Goal: Information Seeking & Learning: Learn about a topic

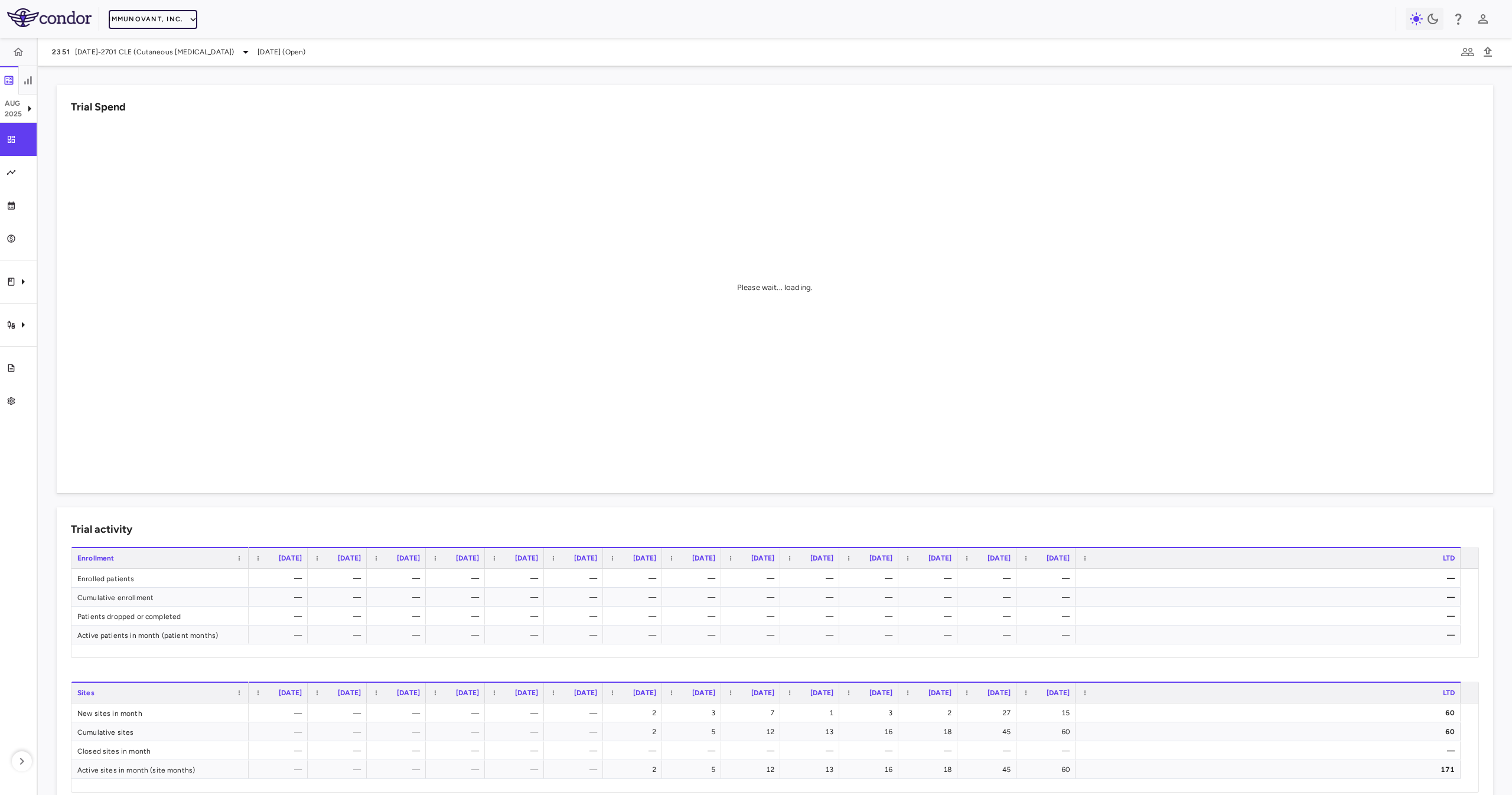
click at [179, 25] on button "Immunovant, Inc." at bounding box center [152, 19] width 89 height 19
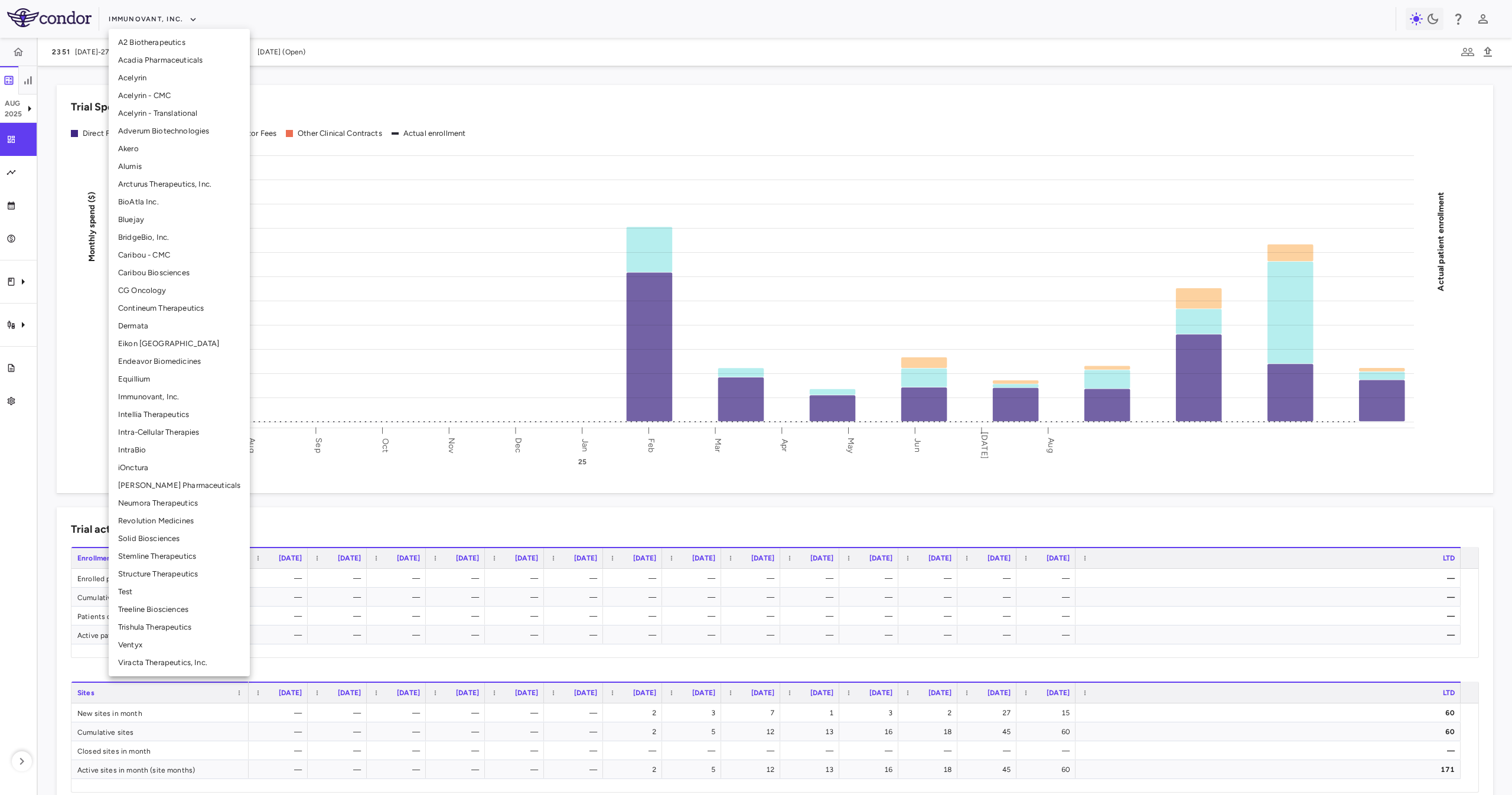
click at [191, 337] on li "Eikon TX" at bounding box center [179, 344] width 141 height 18
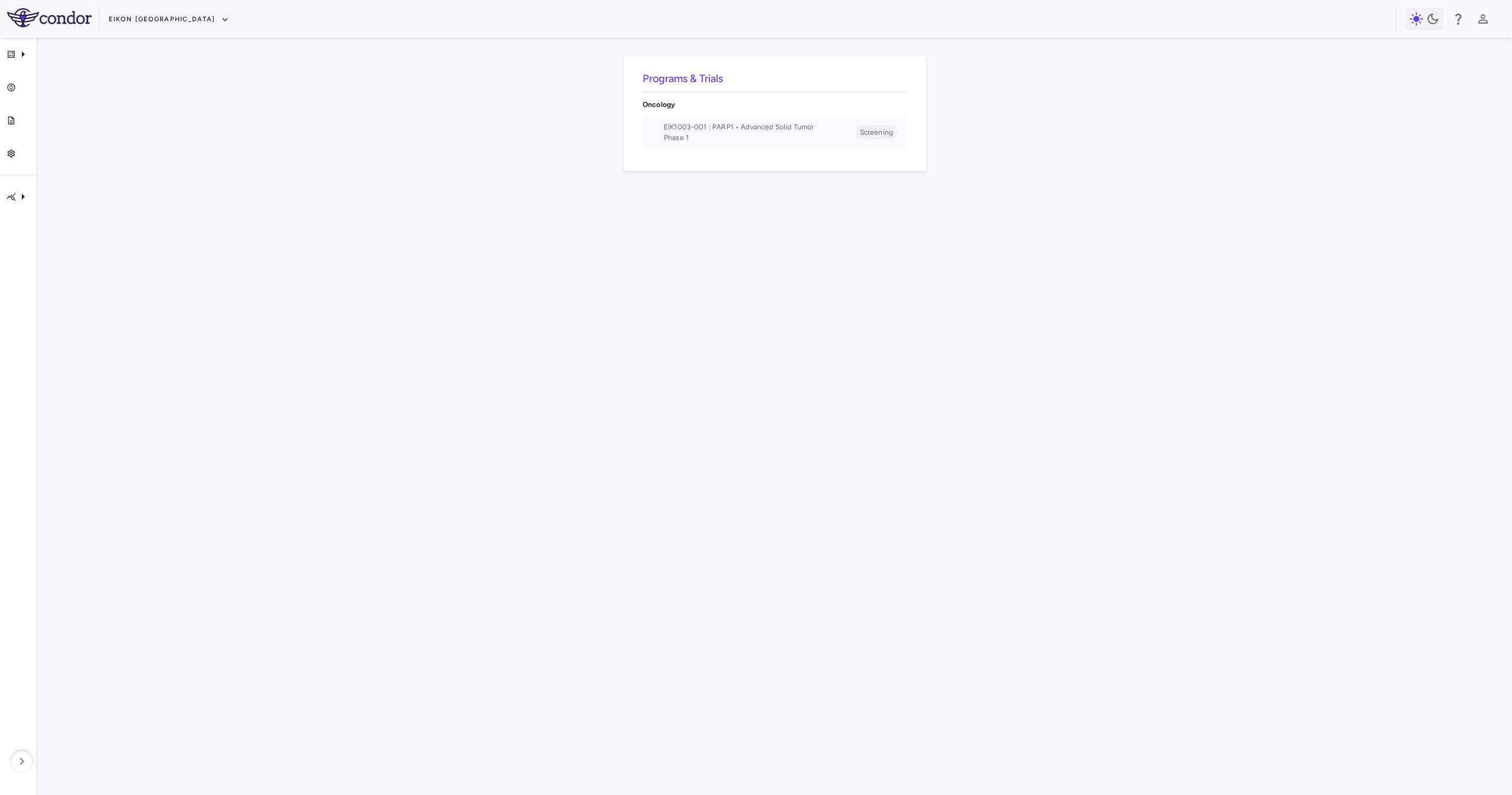
click at [735, 127] on span "EIK1003-001 : PARP1 • Advanced Solid Tumor" at bounding box center [760, 127] width 191 height 10
drag, startPoint x: 749, startPoint y: 784, endPoint x: 749, endPoint y: 842, distance: 58.0
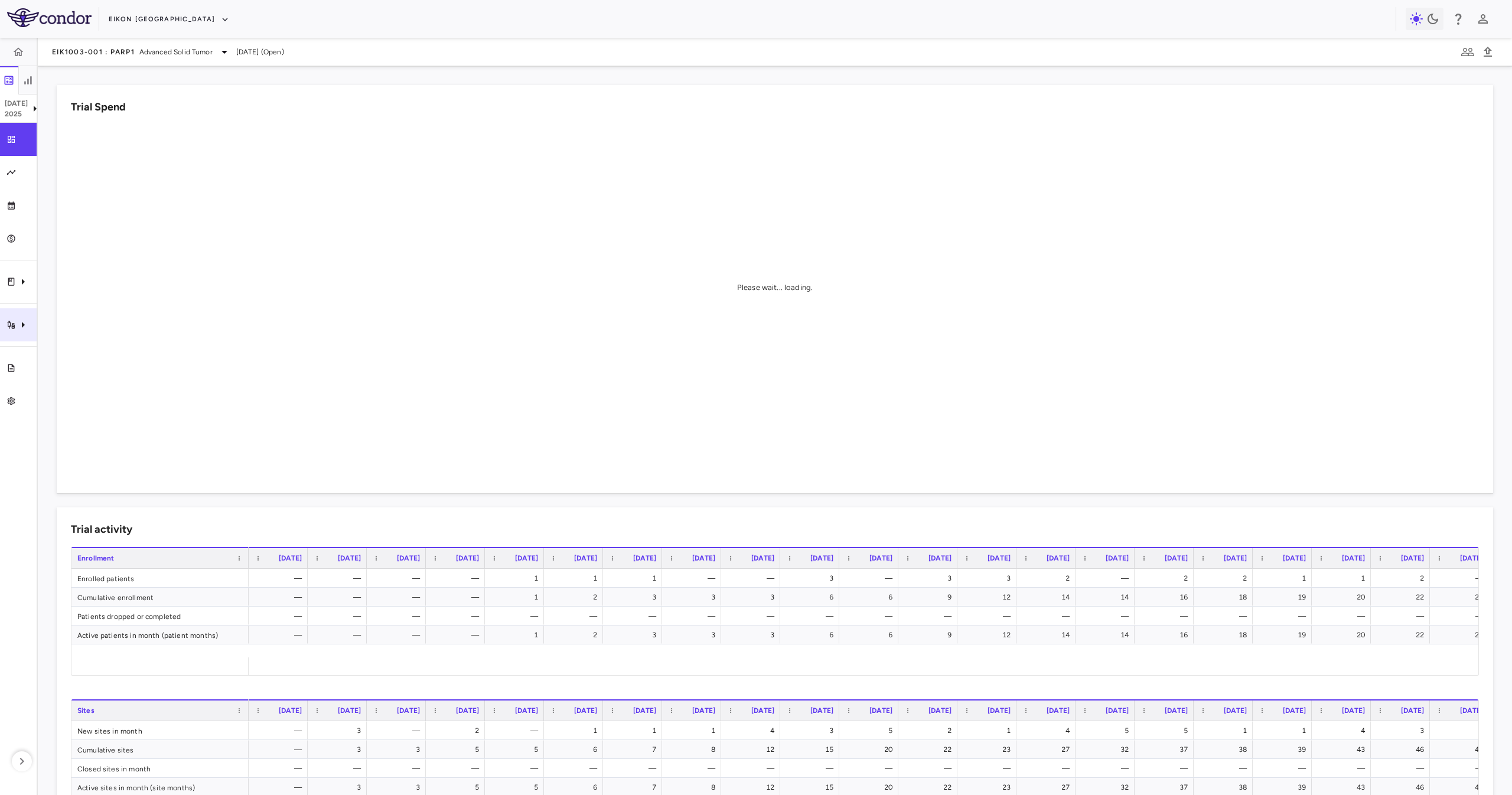
drag, startPoint x: 749, startPoint y: 842, endPoint x: 1, endPoint y: 325, distance: 909.3
click at [1, 325] on div "Trial activity" at bounding box center [18, 325] width 37 height 33
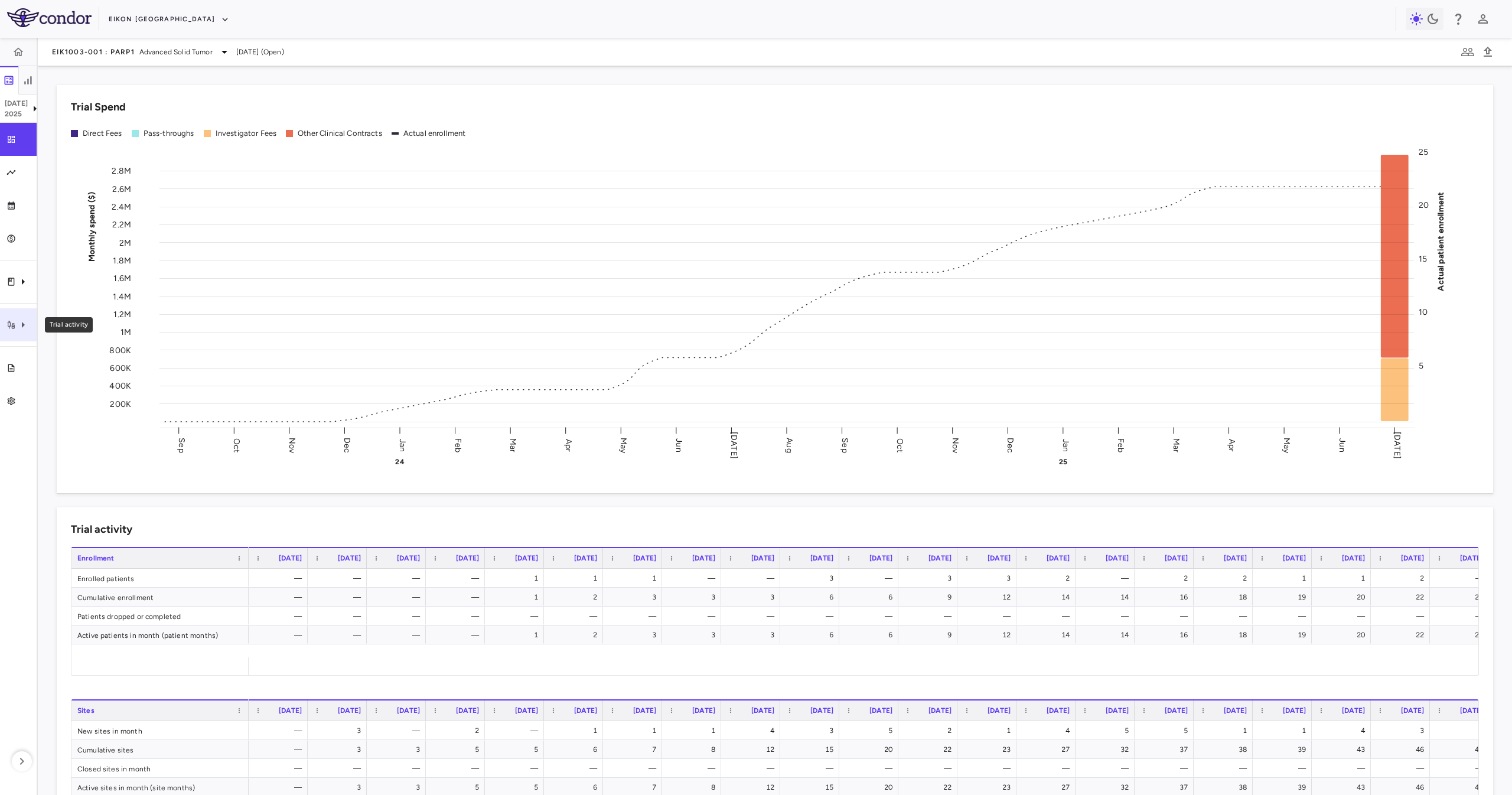
click at [16, 316] on div "Trial activity" at bounding box center [18, 325] width 37 height 33
click at [91, 359] on span "Site & lab cost matrix" at bounding box center [132, 360] width 144 height 10
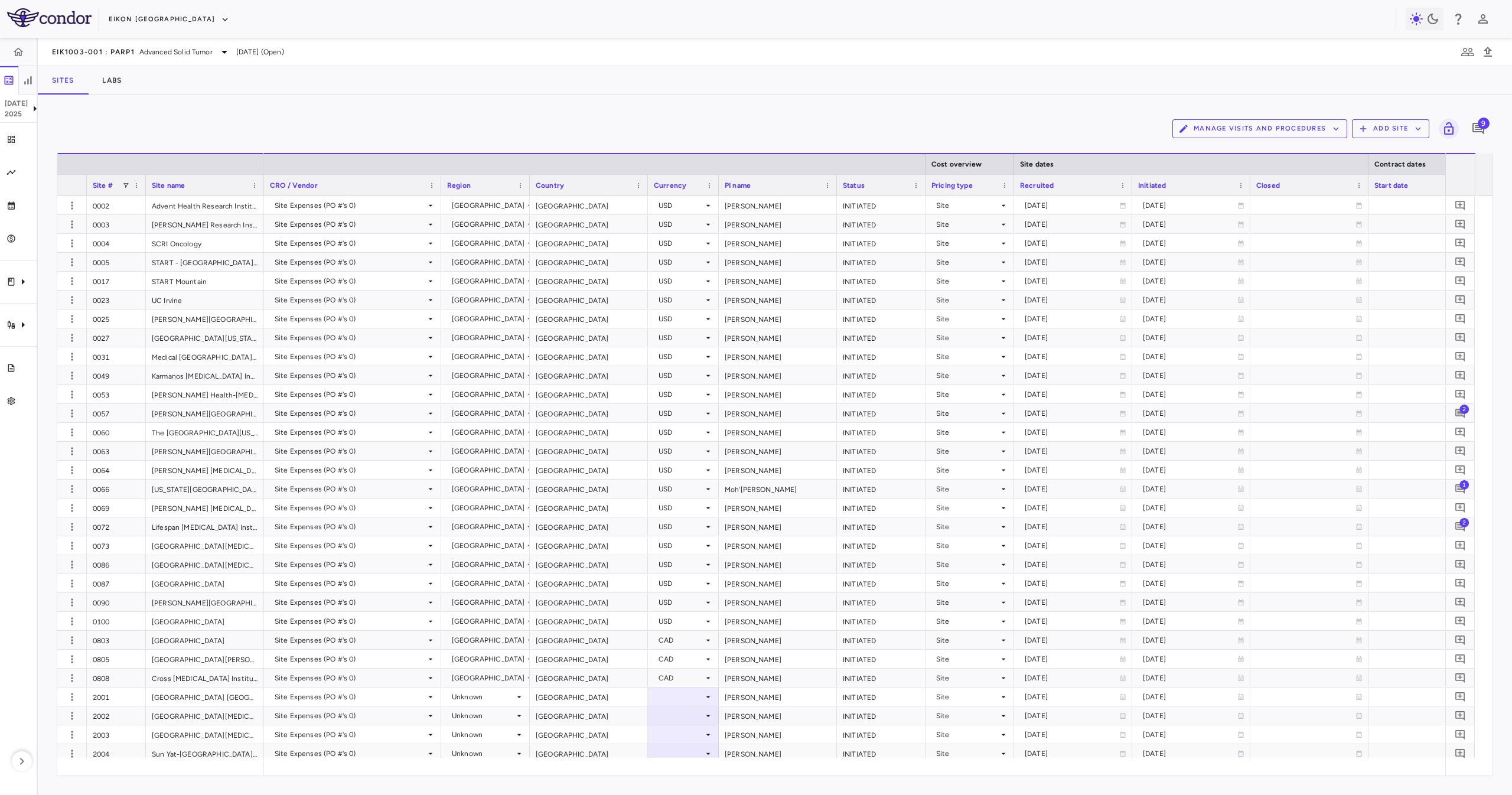
click at [143, 8] on div "Eikon TX" at bounding box center [756, 19] width 1512 height 38
click at [144, 16] on button "Eikon TX" at bounding box center [168, 19] width 120 height 19
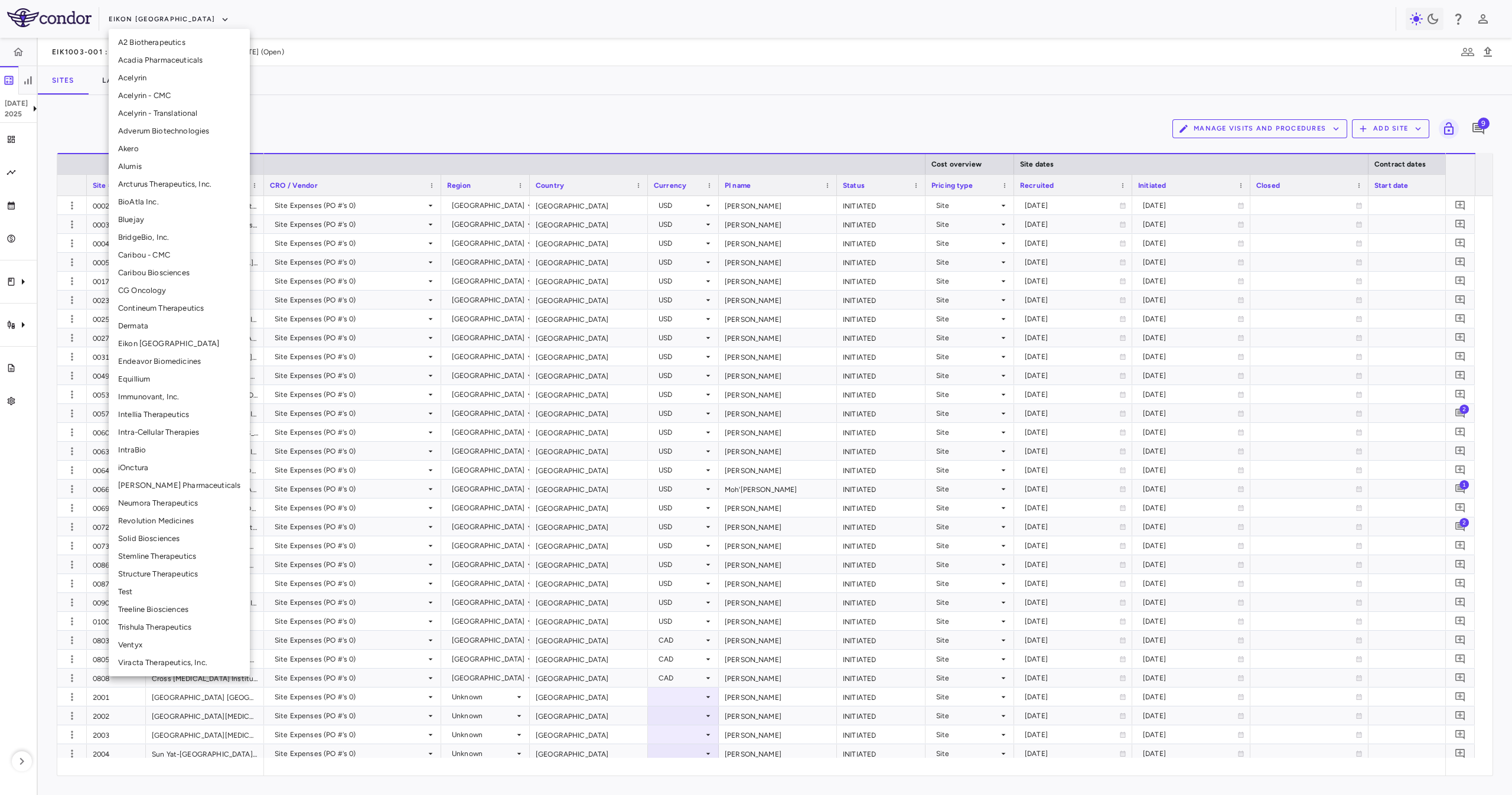
click at [416, 90] on div at bounding box center [756, 398] width 1512 height 795
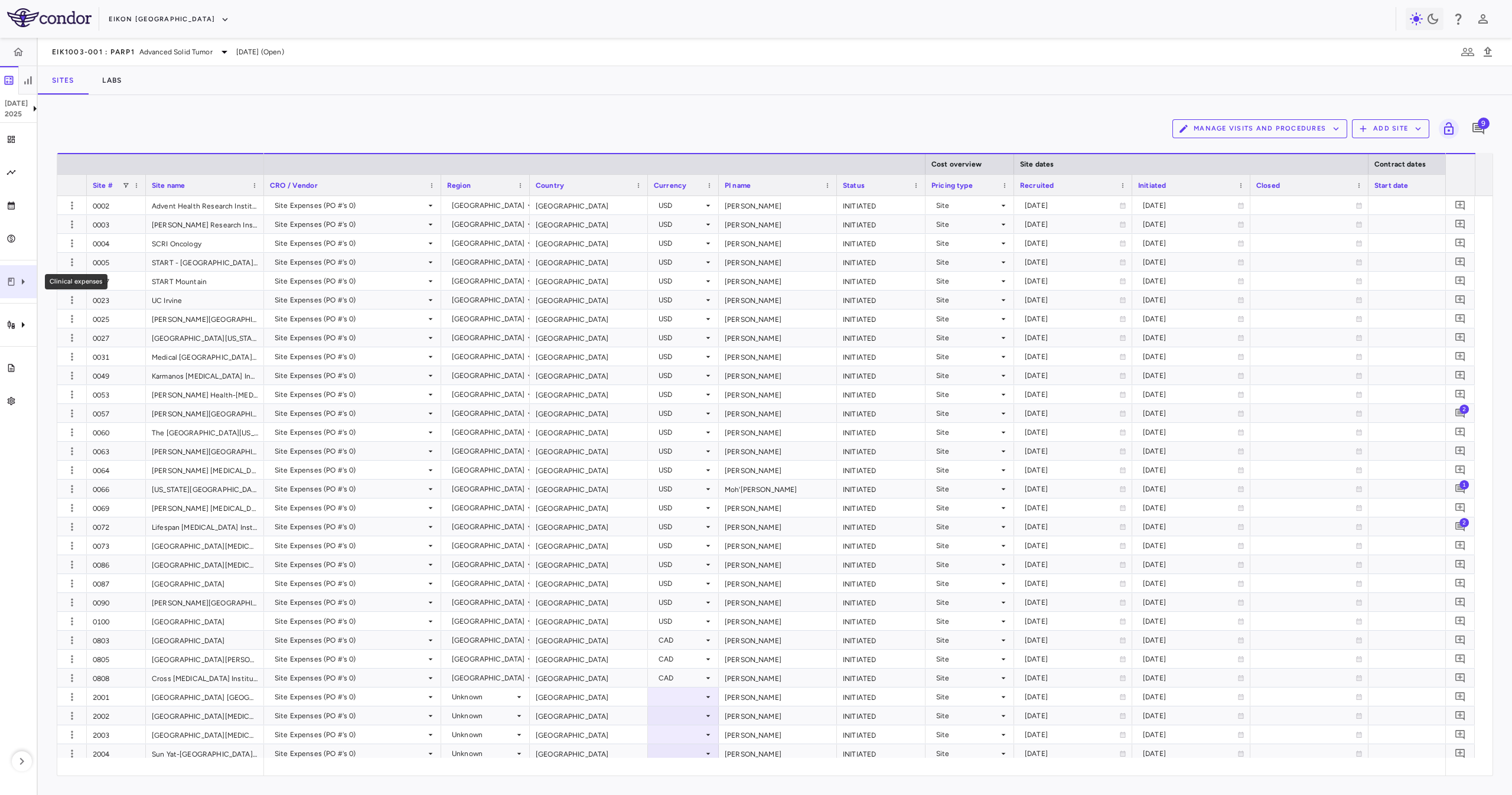
click at [7, 284] on icon "Clinical expenses" at bounding box center [11, 282] width 10 height 10
click at [120, 340] on span "Other clinical contracts" at bounding box center [132, 336] width 144 height 10
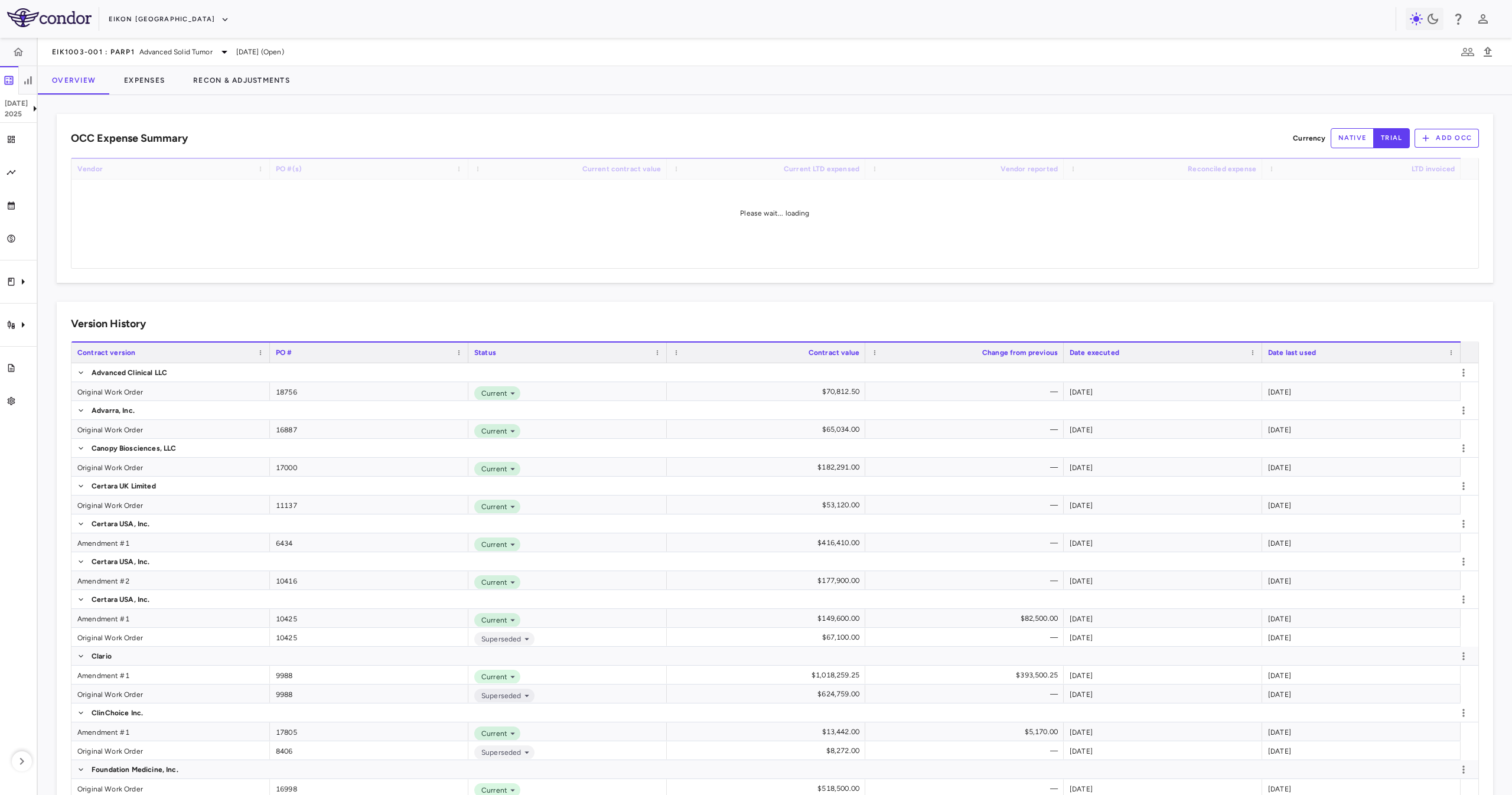
click at [662, 90] on div "Overview Expenses Recon & Adjustments" at bounding box center [775, 81] width 1475 height 28
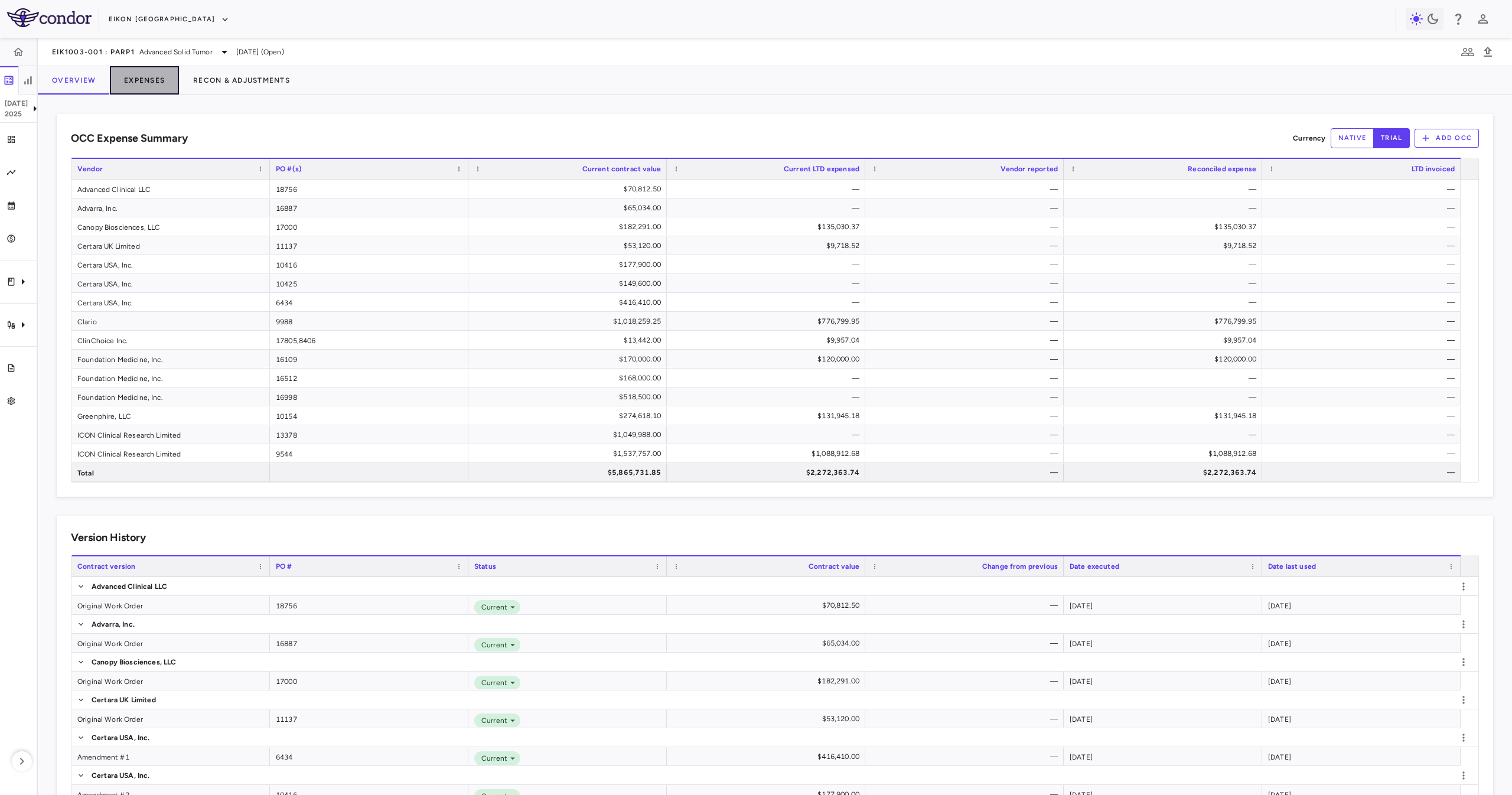
click at [145, 81] on button "Expenses" at bounding box center [144, 81] width 69 height 28
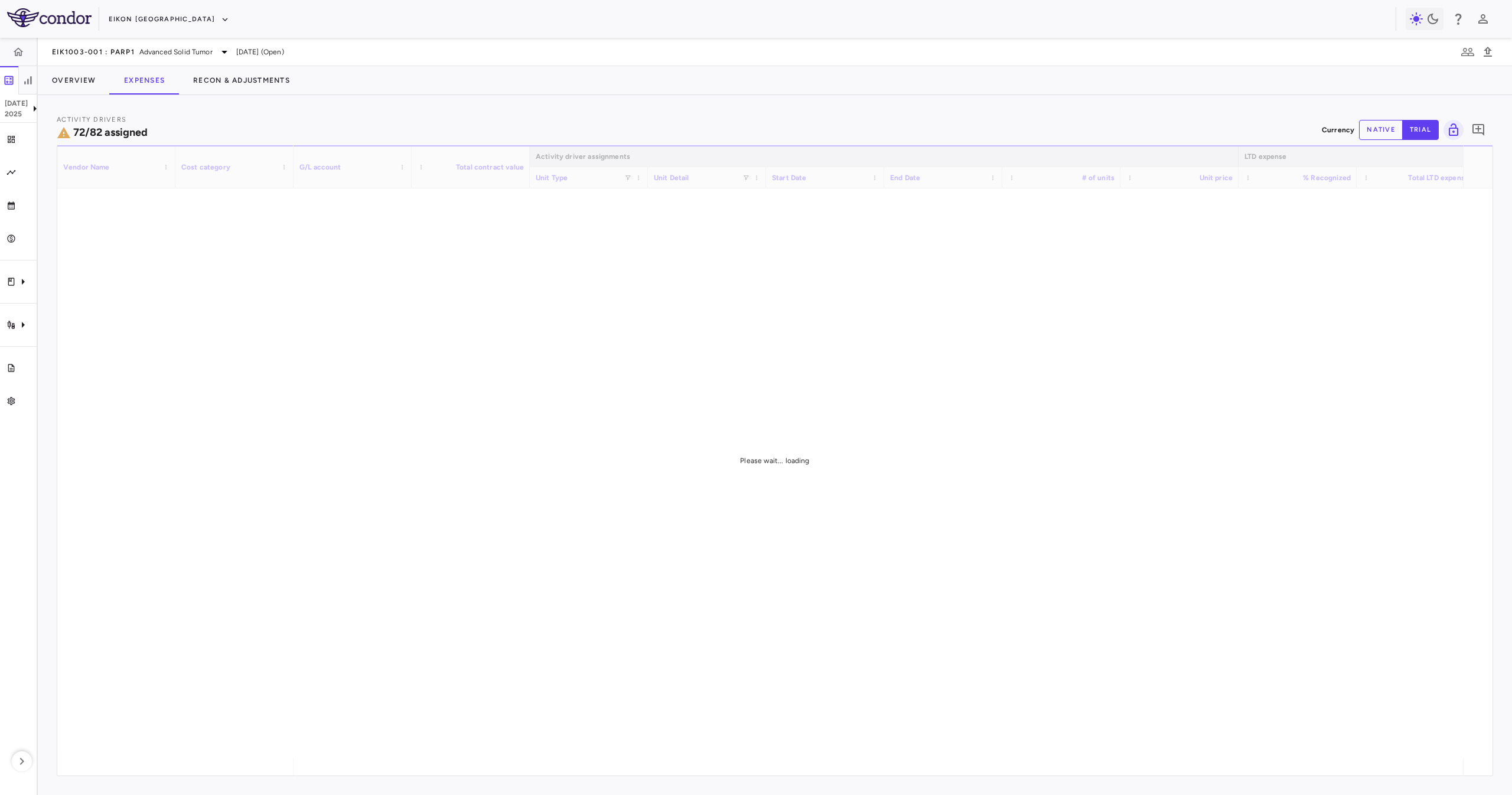
click at [735, 85] on div "Overview Expenses Recon & Adjustments" at bounding box center [775, 81] width 1475 height 28
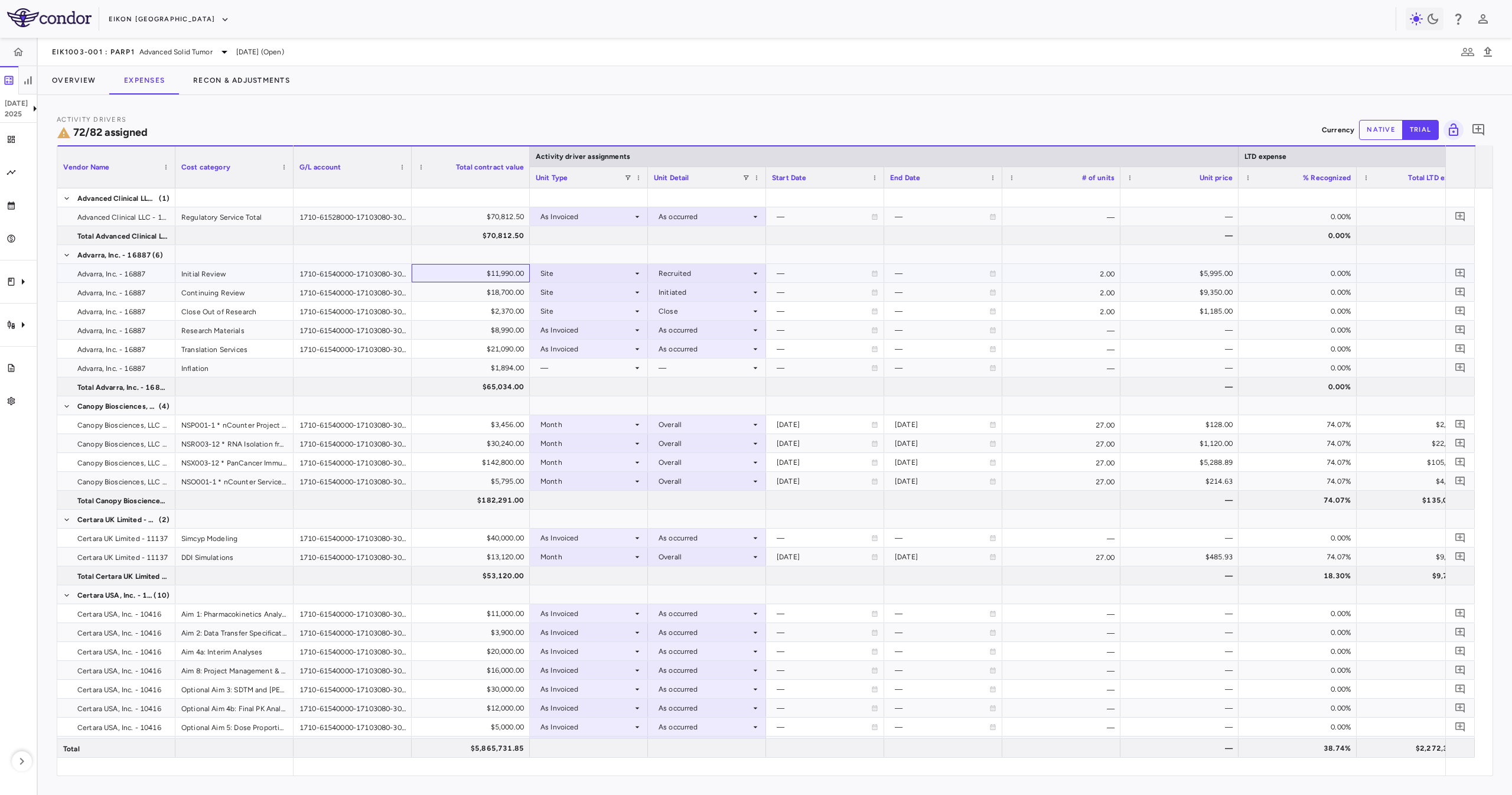
click at [521, 278] on div "$11,990.00" at bounding box center [473, 273] width 102 height 19
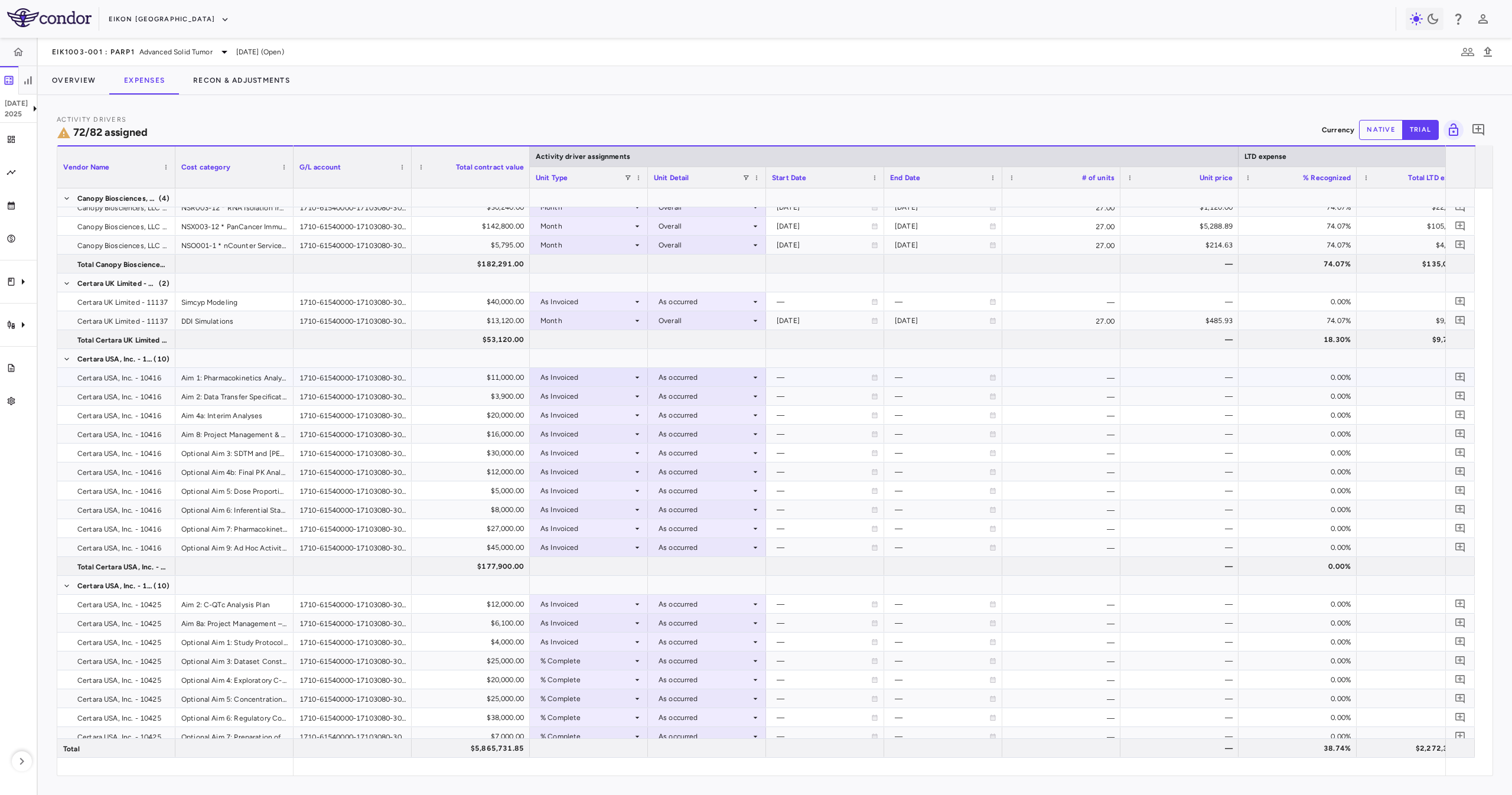
scroll to position [236, 0]
click at [502, 388] on div "$3,900.00" at bounding box center [473, 396] width 102 height 19
click at [488, 450] on div "$30,000.00" at bounding box center [473, 453] width 102 height 19
click at [489, 513] on div "$8,000.00" at bounding box center [473, 510] width 102 height 19
click at [480, 543] on div "$45,000.00" at bounding box center [473, 547] width 102 height 19
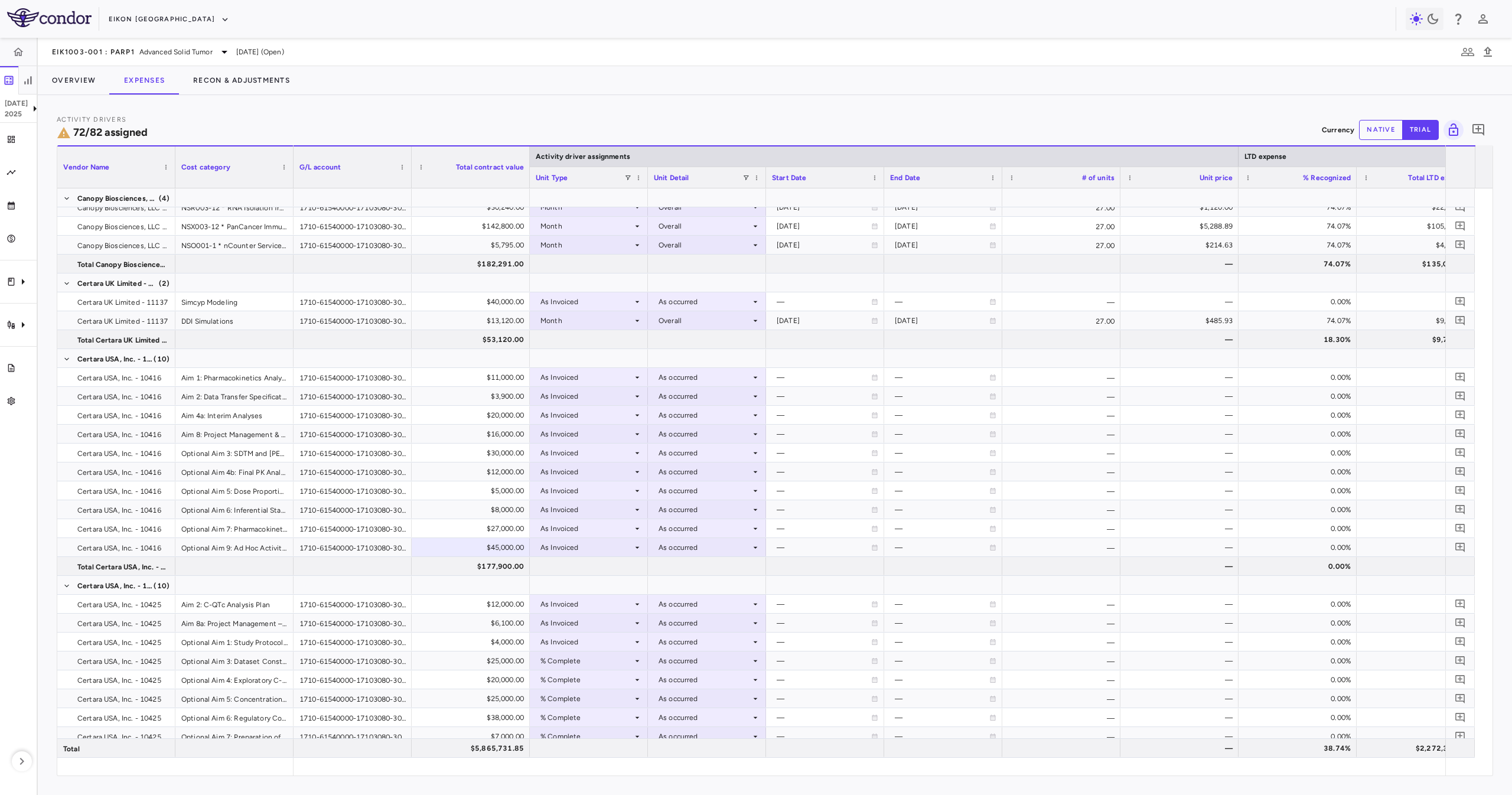
click at [409, 159] on div at bounding box center [411, 167] width 4 height 41
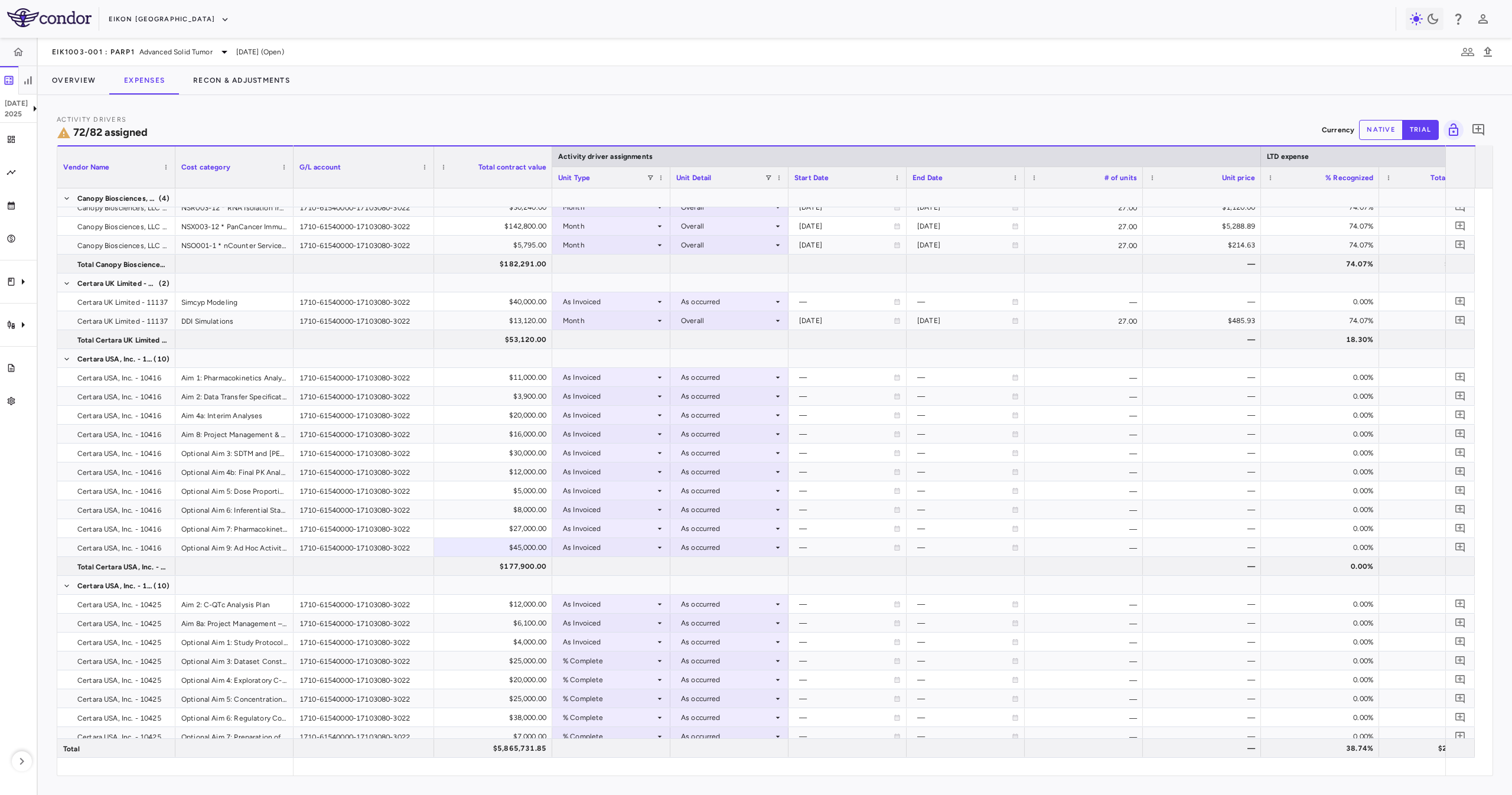
click at [294, 162] on div "G/L account" at bounding box center [364, 167] width 140 height 43
click at [294, 161] on div "G/L account" at bounding box center [364, 167] width 140 height 43
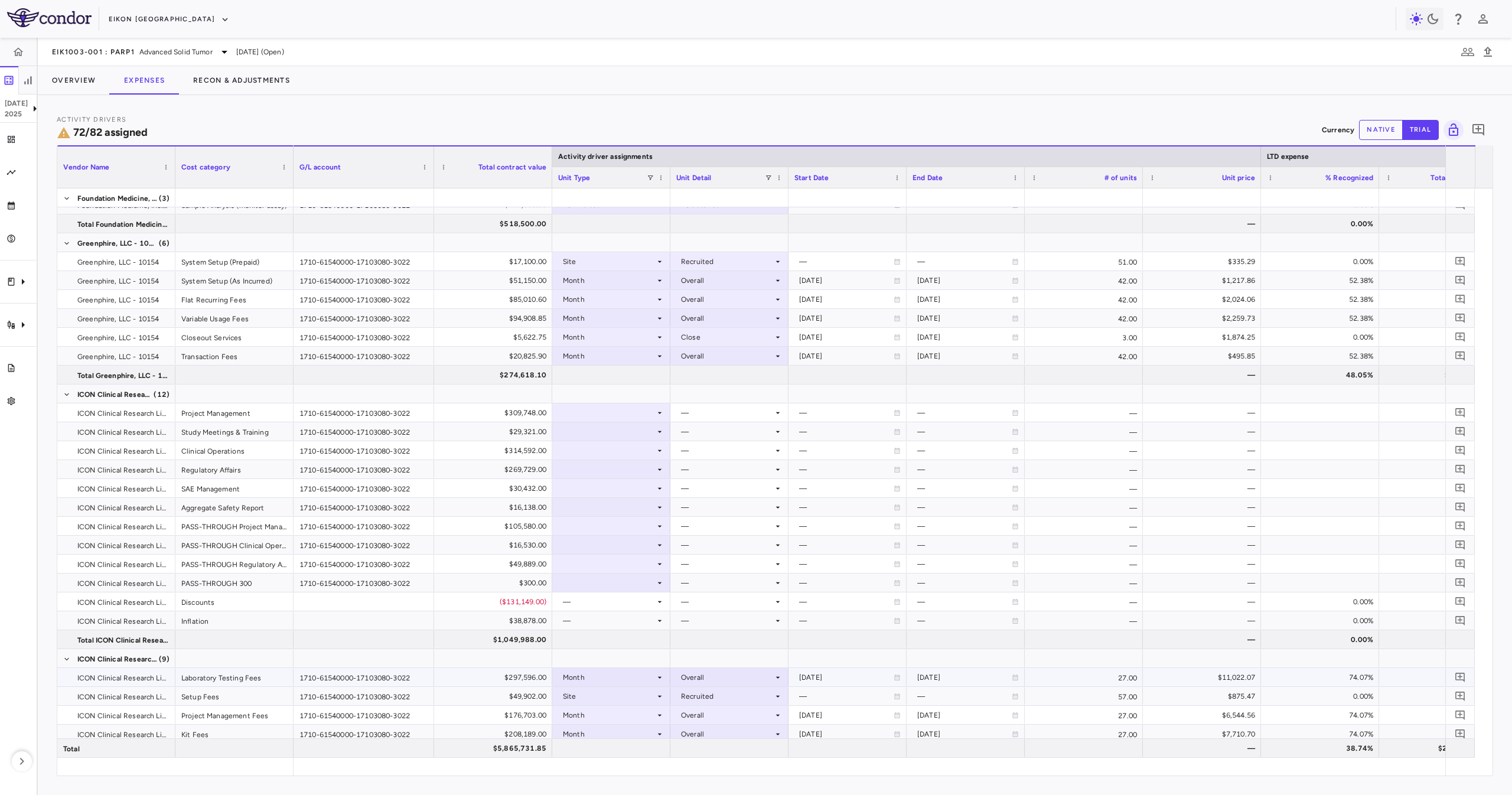
scroll to position [1642, 0]
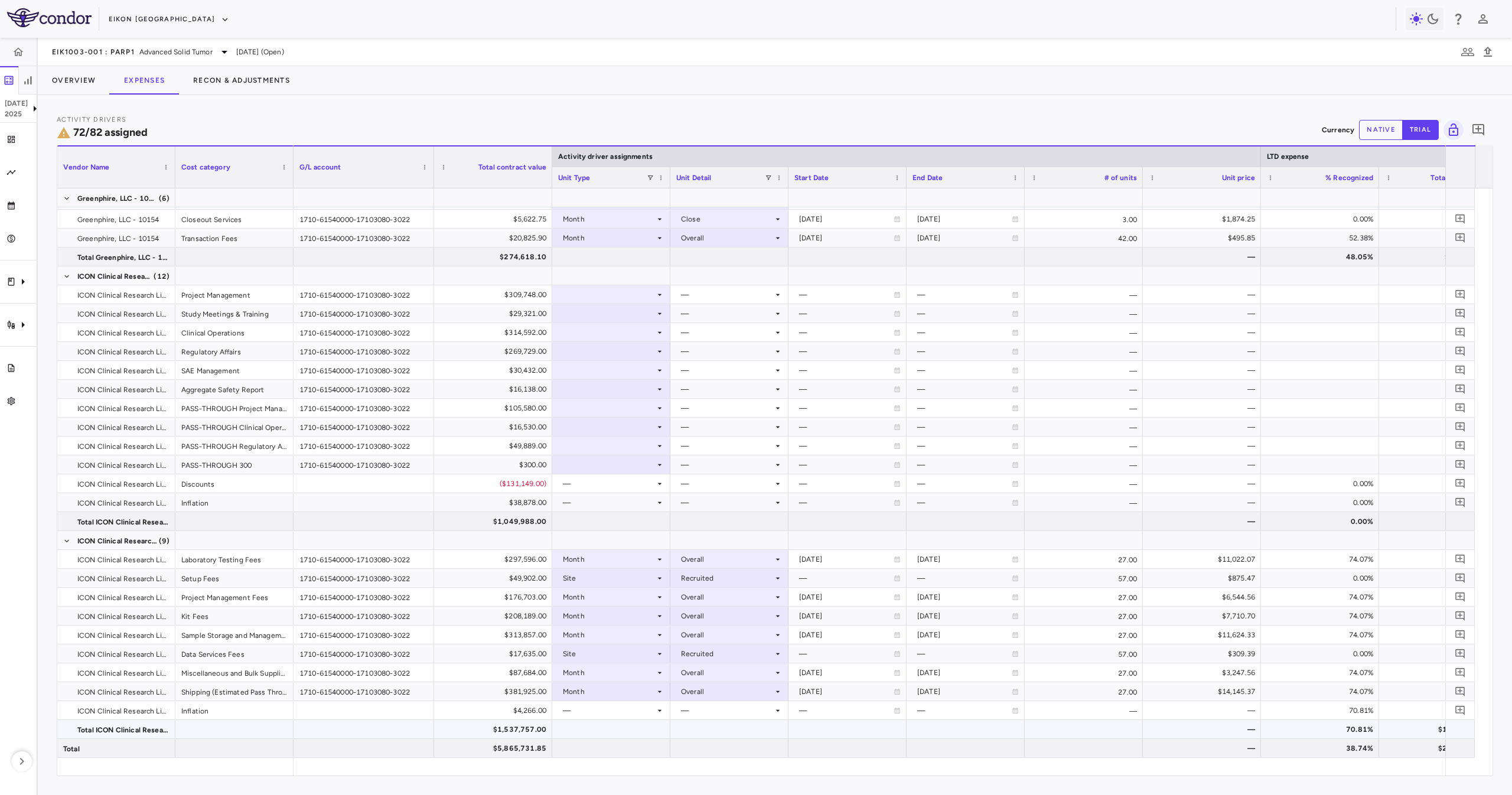
click at [526, 732] on div "$1,537,757.00" at bounding box center [495, 729] width 102 height 19
click at [514, 707] on div "$4,266.00" at bounding box center [495, 711] width 102 height 19
drag, startPoint x: 509, startPoint y: 684, endPoint x: 495, endPoint y: 612, distance: 73.3
click at [509, 684] on div "$381,925.00" at bounding box center [495, 691] width 102 height 19
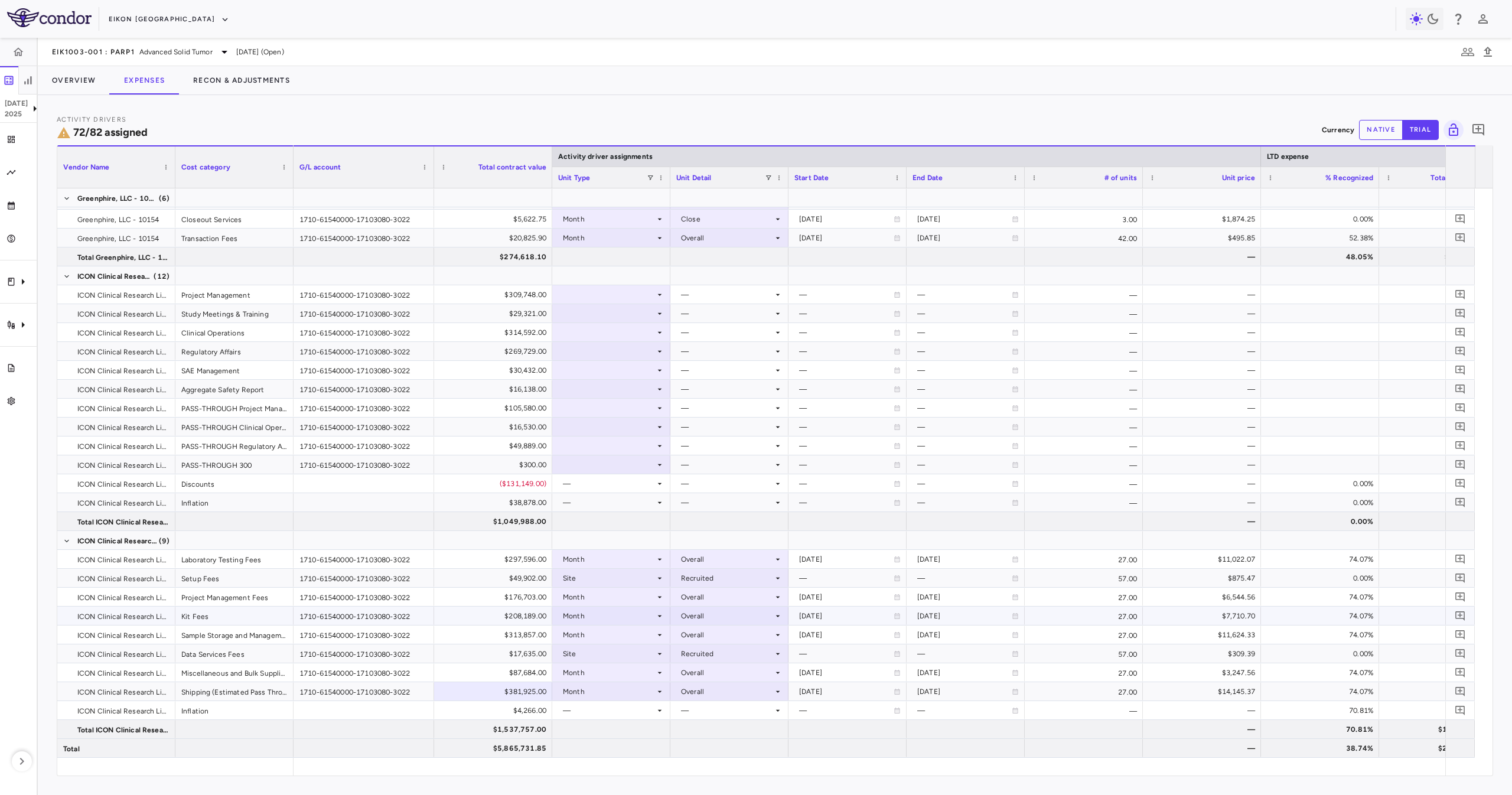
click at [495, 598] on div "$176,703.00" at bounding box center [495, 597] width 102 height 19
click at [487, 561] on div "$297,596.00" at bounding box center [495, 559] width 102 height 19
click at [487, 535] on div at bounding box center [493, 540] width 106 height 17
click at [530, 628] on div "$313,857.00" at bounding box center [495, 634] width 102 height 19
click at [26, 315] on div "Trial activity" at bounding box center [18, 325] width 37 height 33
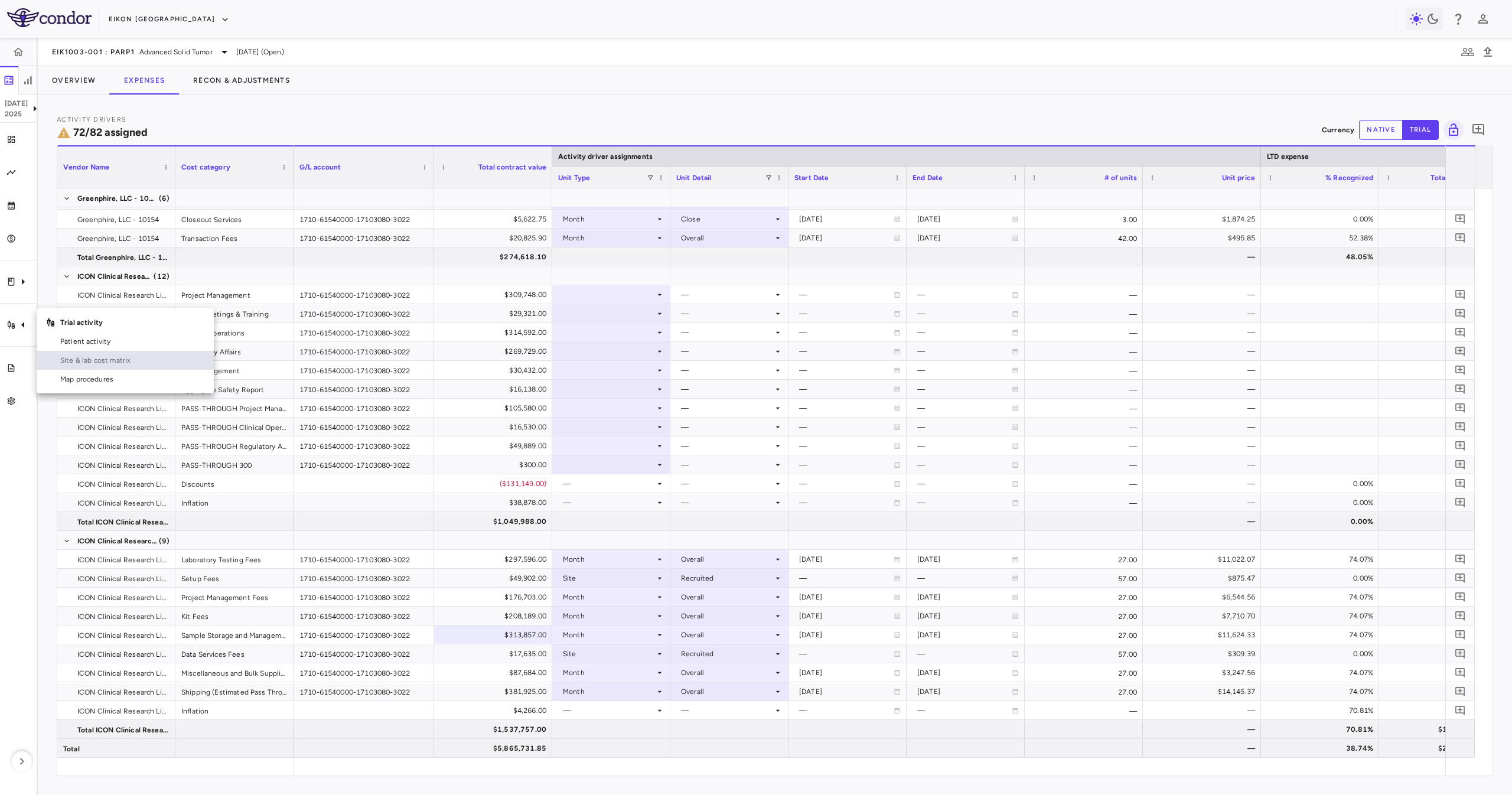
click at [72, 358] on span "Site & lab cost matrix" at bounding box center [132, 360] width 144 height 10
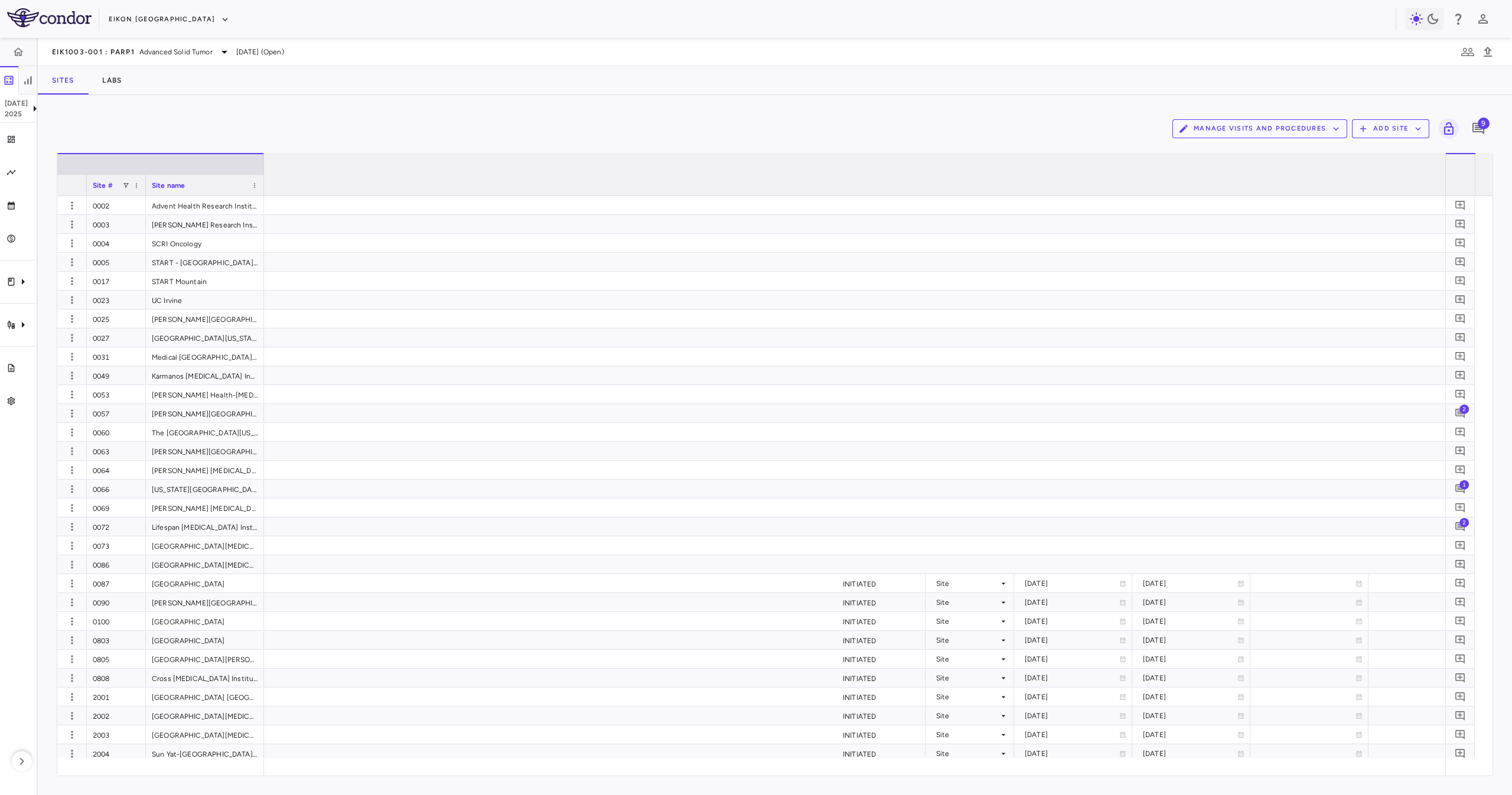
scroll to position [0, 3453]
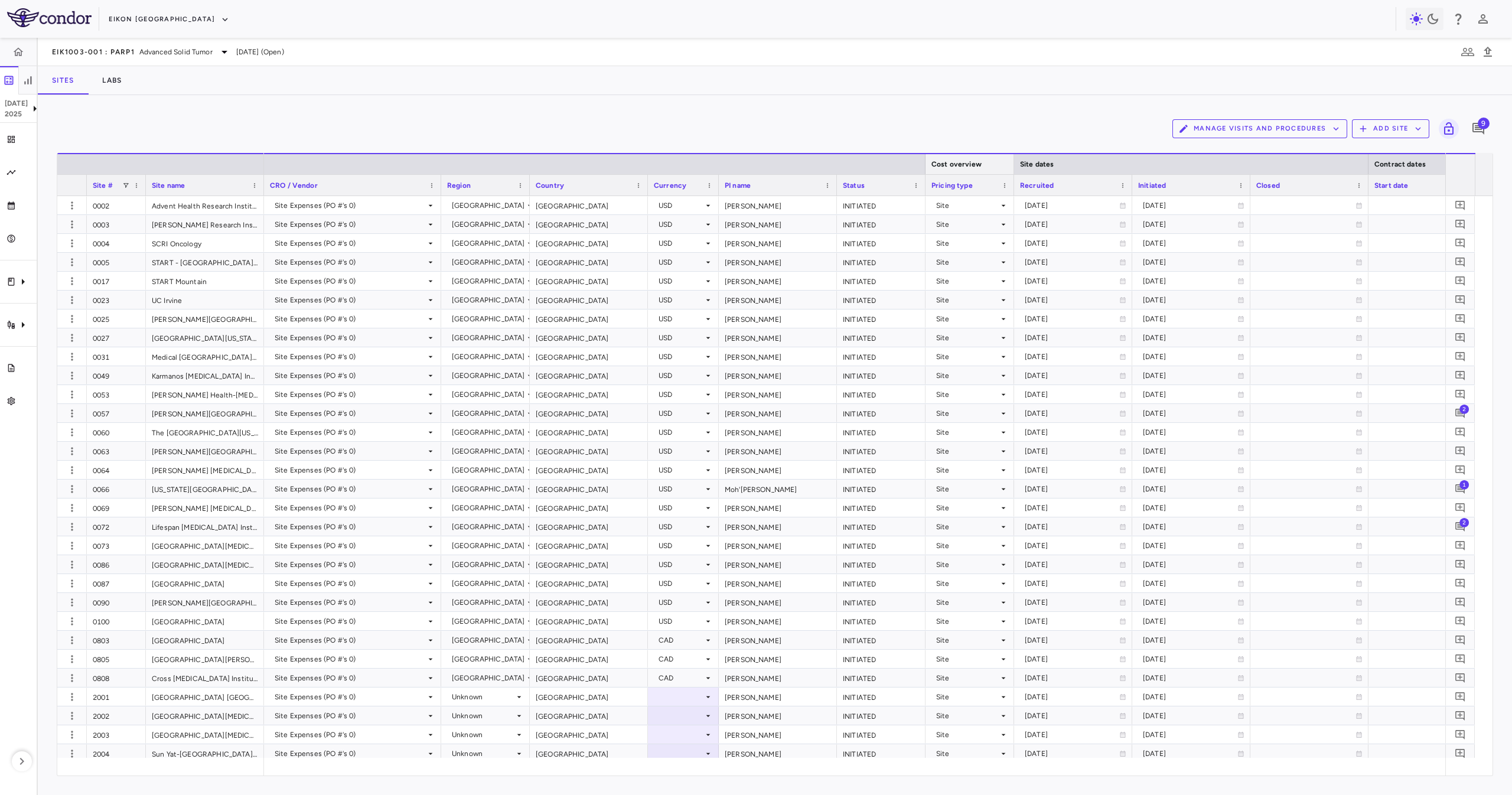
click at [929, 161] on div "Cost overview" at bounding box center [970, 164] width 89 height 21
click at [923, 164] on div at bounding box center [925, 164] width 4 height 20
click at [1020, 164] on div "Site dates" at bounding box center [1192, 164] width 343 height 14
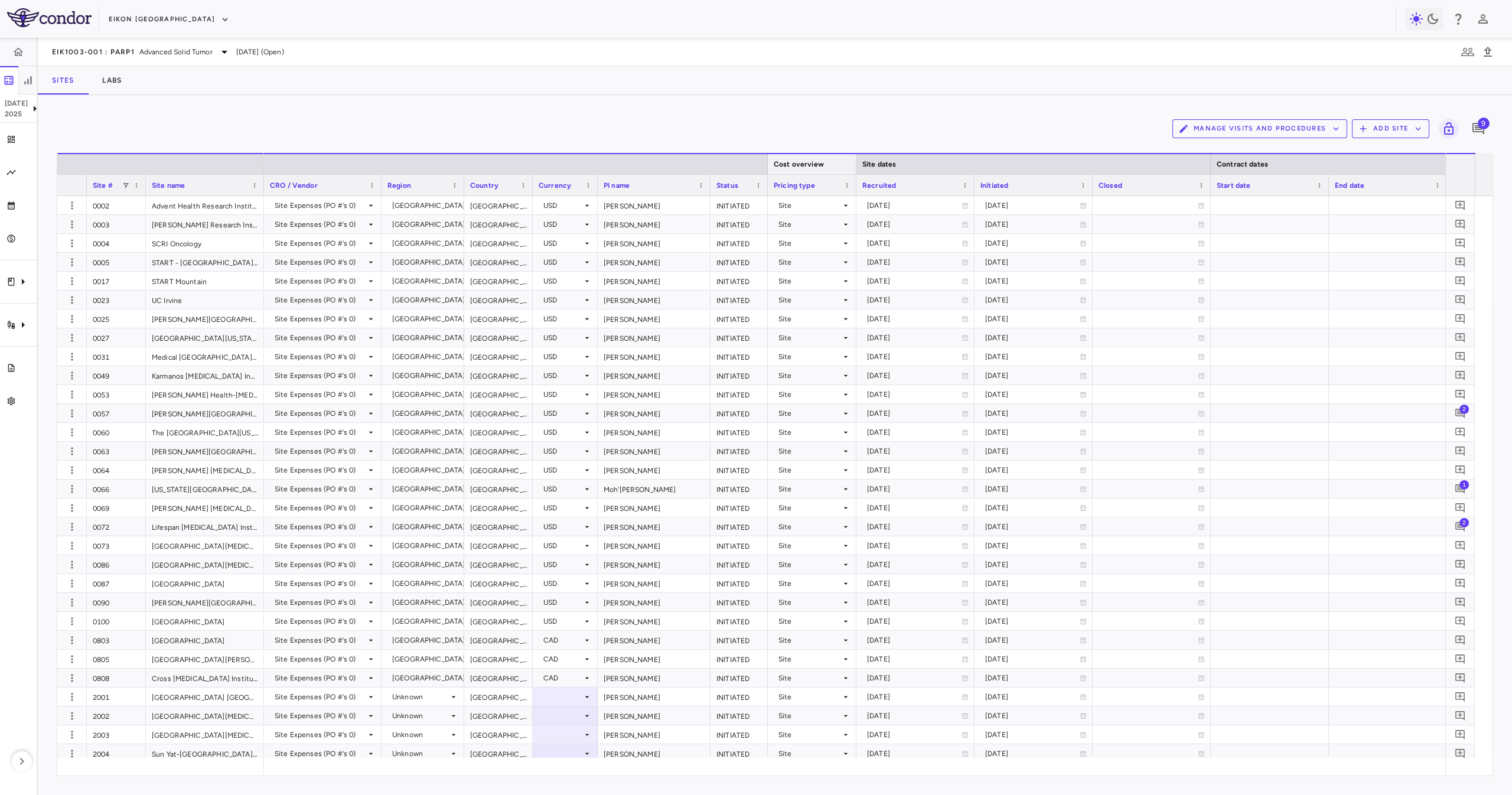
click at [858, 162] on div at bounding box center [856, 164] width 4 height 20
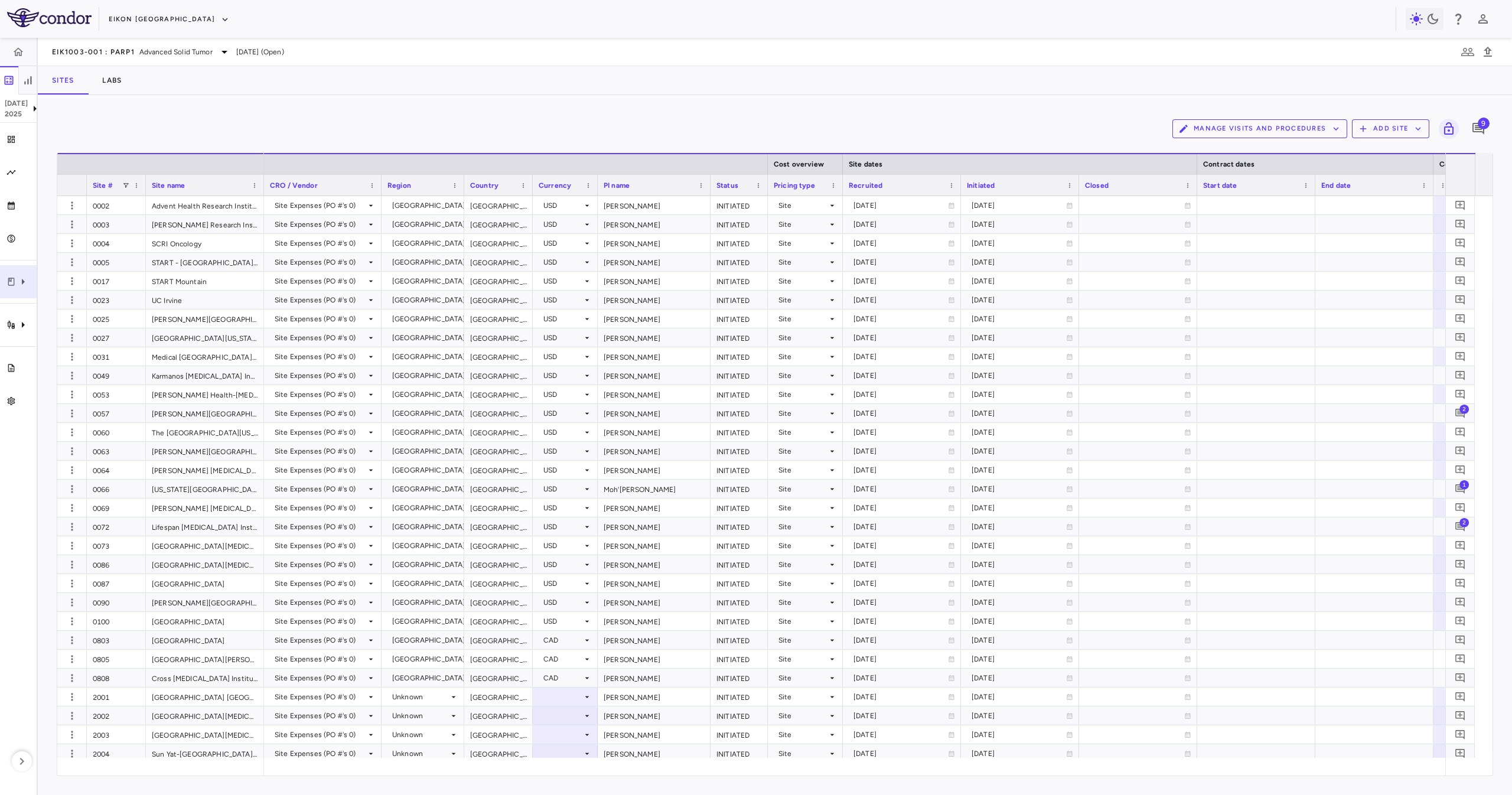
click at [24, 283] on icon "Clinical expenses" at bounding box center [23, 282] width 3 height 6
click at [0, 310] on div at bounding box center [756, 398] width 1512 height 795
click at [30, 337] on div "Jul 2025 Trial dashboard Analytics Financial close Journal entry Clinical expen…" at bounding box center [756, 417] width 1512 height 758
click at [29, 325] on icon "Trial activity" at bounding box center [22, 324] width 14 height 14
click at [140, 359] on span "Site & lab cost matrix" at bounding box center [132, 360] width 144 height 10
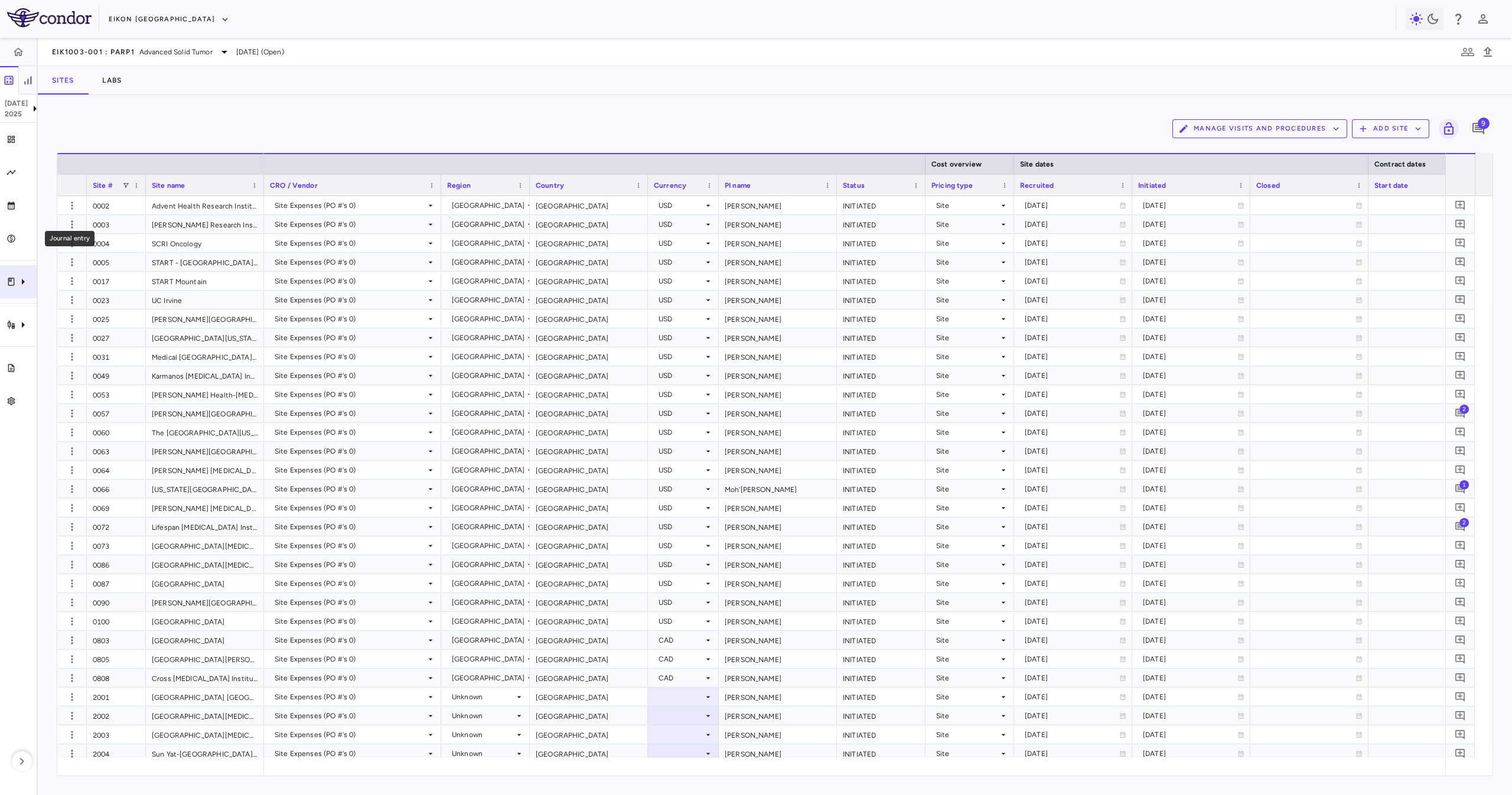
click at [15, 292] on div "Clinical expenses" at bounding box center [18, 282] width 37 height 33
click at [89, 335] on span "Other clinical contracts" at bounding box center [132, 336] width 144 height 10
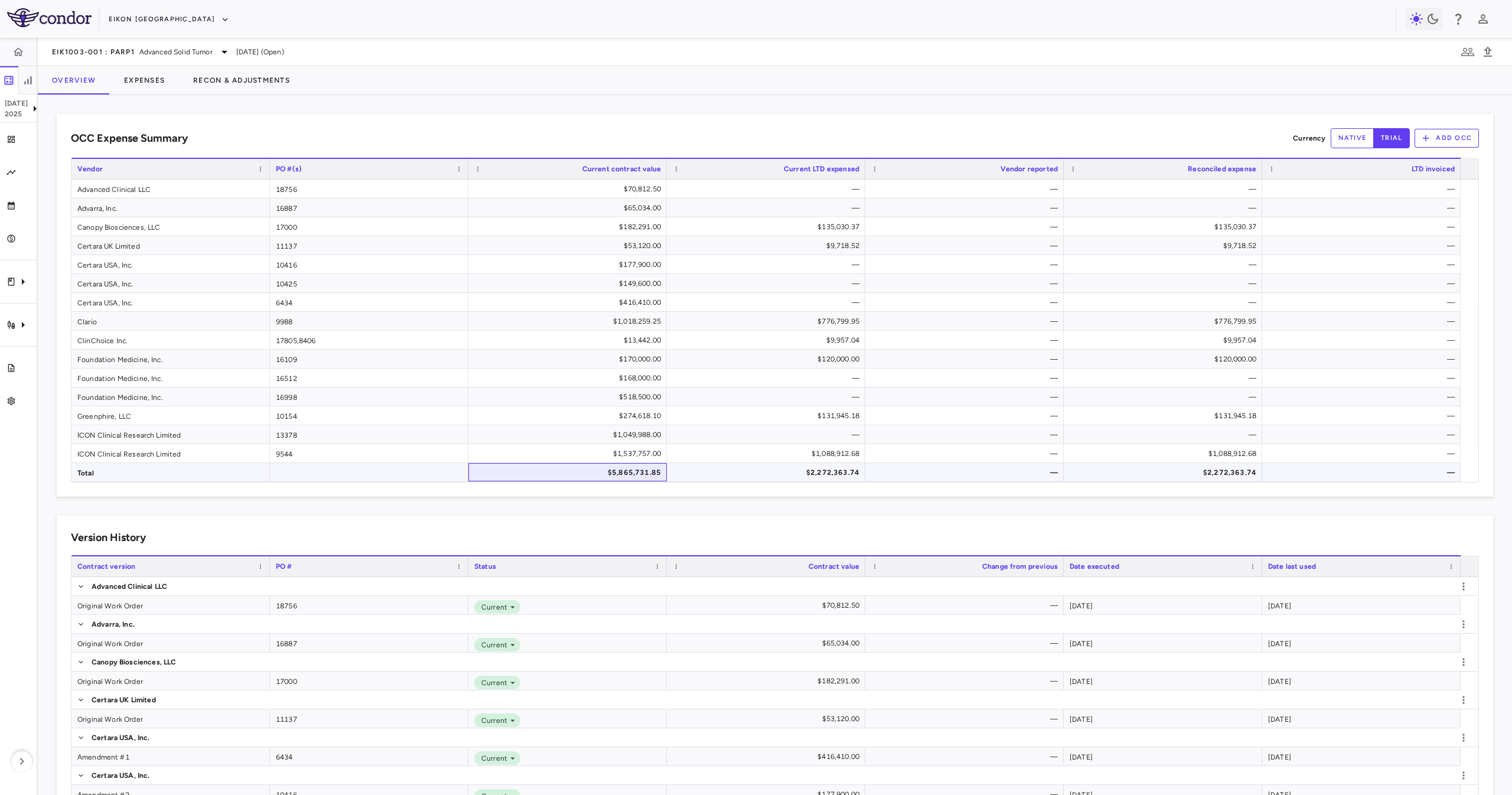
click at [633, 479] on div "$5,865,731.85" at bounding box center [570, 472] width 182 height 19
click at [160, 99] on div "OCC Expense Summary Currency native trial Add OCC Press SPACE to deselect this …" at bounding box center [775, 445] width 1475 height 700
click at [158, 95] on div "Overview Expenses Recon & Adjustments" at bounding box center [775, 81] width 1475 height 29
click at [152, 81] on button "Expenses" at bounding box center [144, 81] width 69 height 28
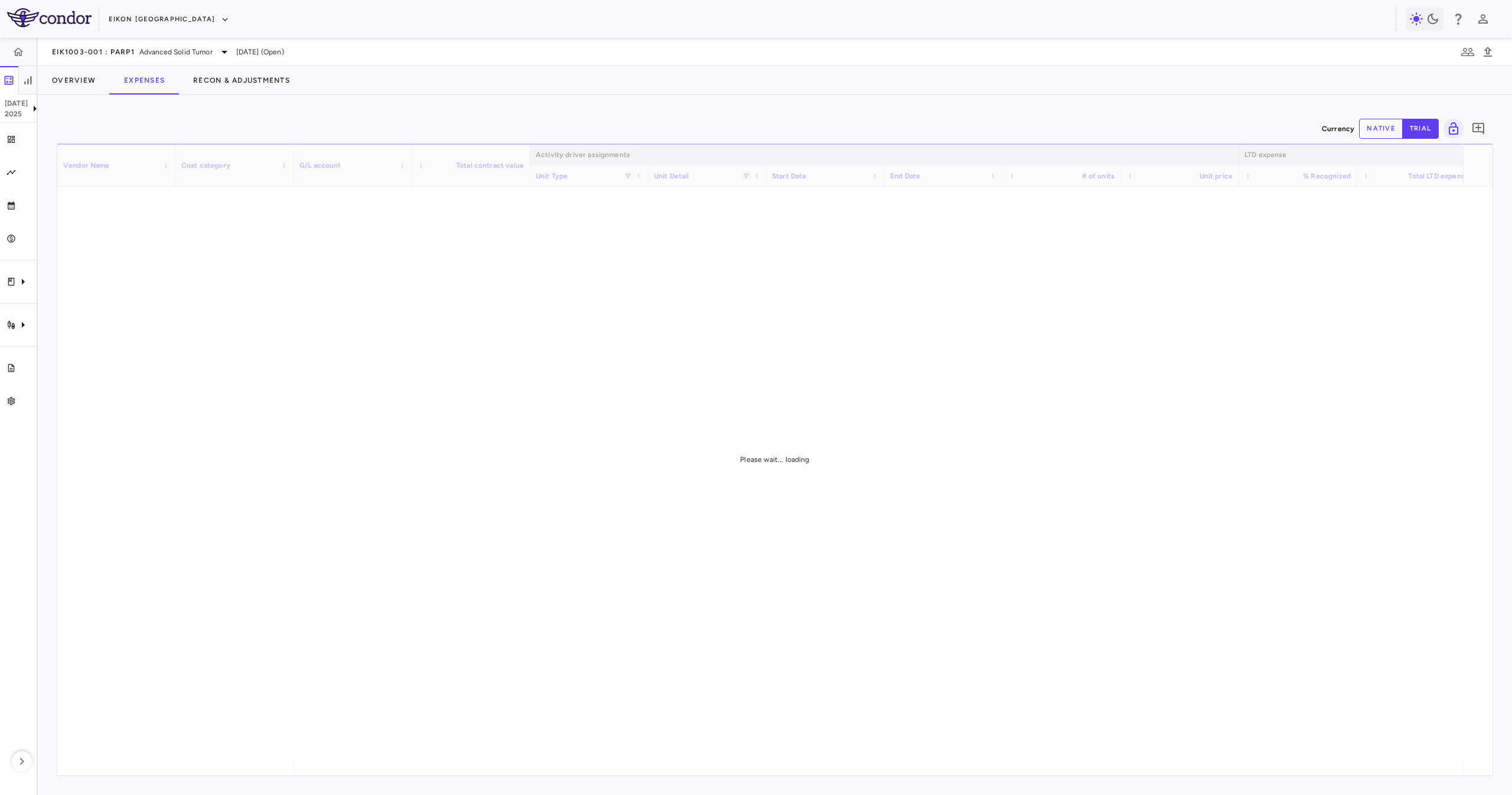
click at [414, 120] on div "Currency native trial 0" at bounding box center [775, 129] width 1437 height 30
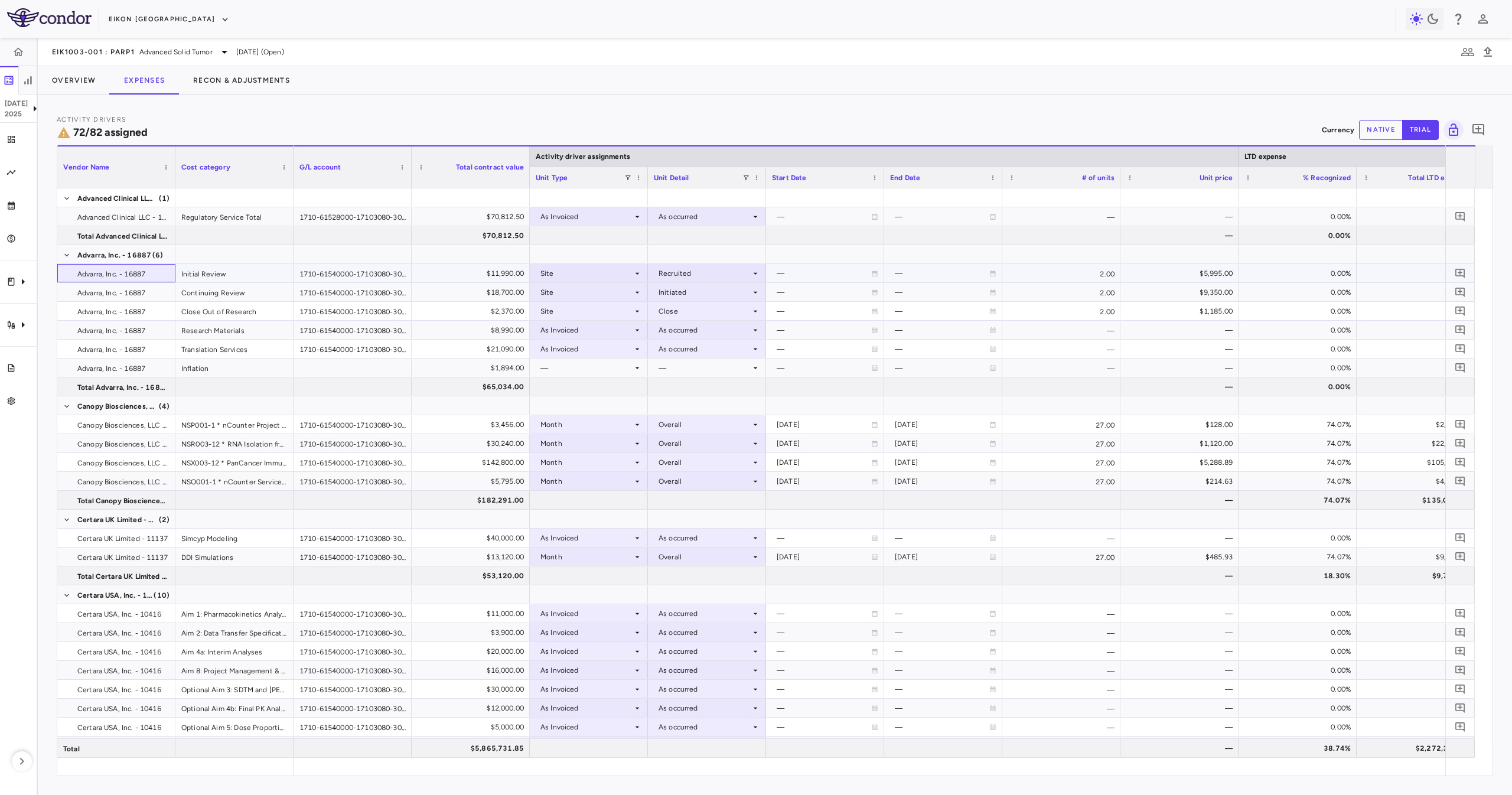
click at [129, 271] on span "Advarra, Inc. - 16887" at bounding box center [111, 273] width 68 height 19
click at [135, 324] on span "Advarra, Inc. - 16887" at bounding box center [111, 330] width 68 height 19
click at [146, 349] on span "Advarra, Inc. - 16887" at bounding box center [111, 349] width 68 height 19
click at [439, 436] on div "$30,240.00" at bounding box center [473, 443] width 102 height 19
click at [443, 463] on div "$142,800.00" at bounding box center [473, 462] width 102 height 19
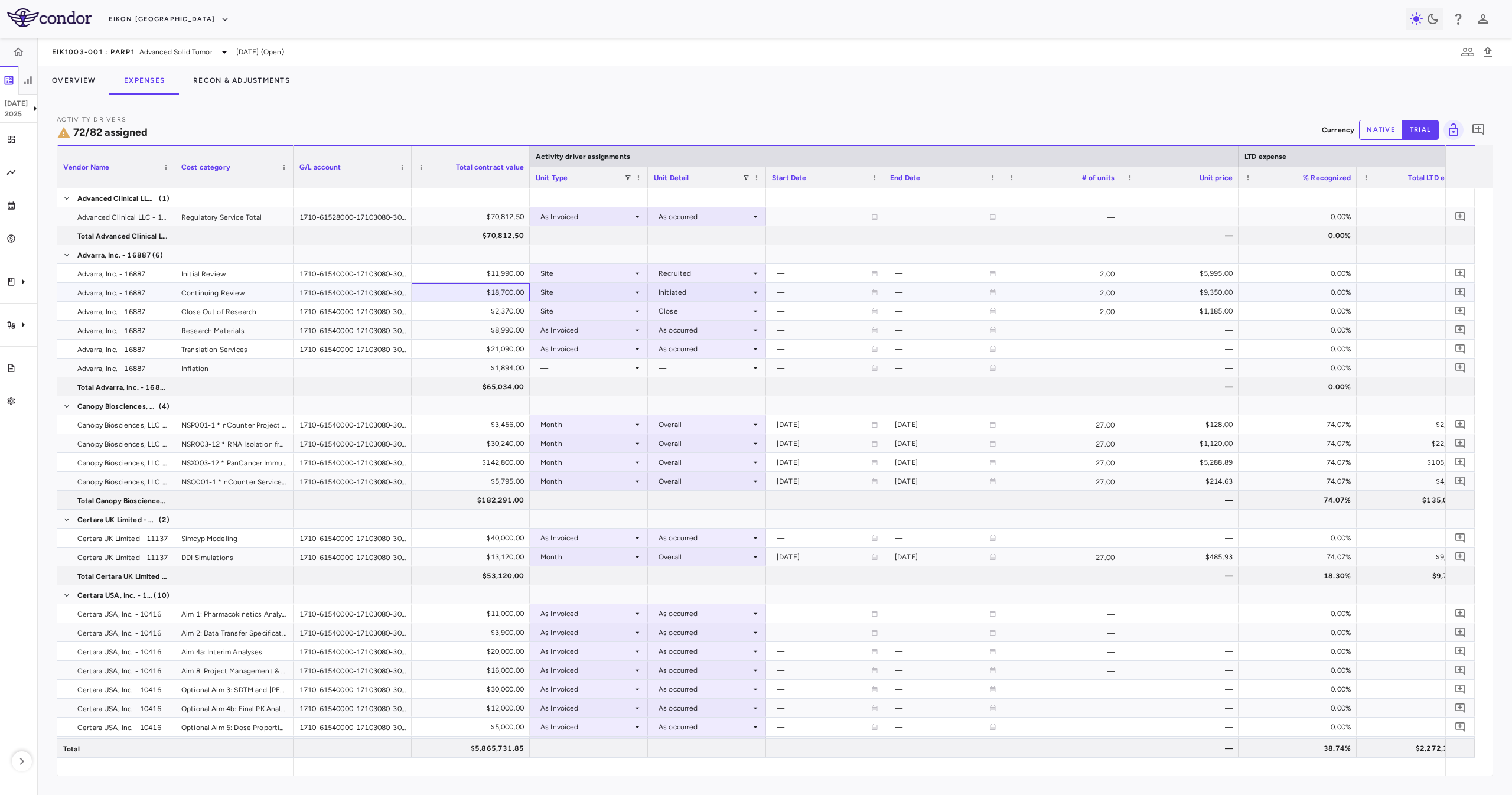
click at [419, 291] on div "$18,700.00" at bounding box center [471, 292] width 106 height 17
drag, startPoint x: 451, startPoint y: 270, endPoint x: 462, endPoint y: 333, distance: 64.0
click at [465, 337] on div "$8,990.00" at bounding box center [473, 330] width 102 height 19
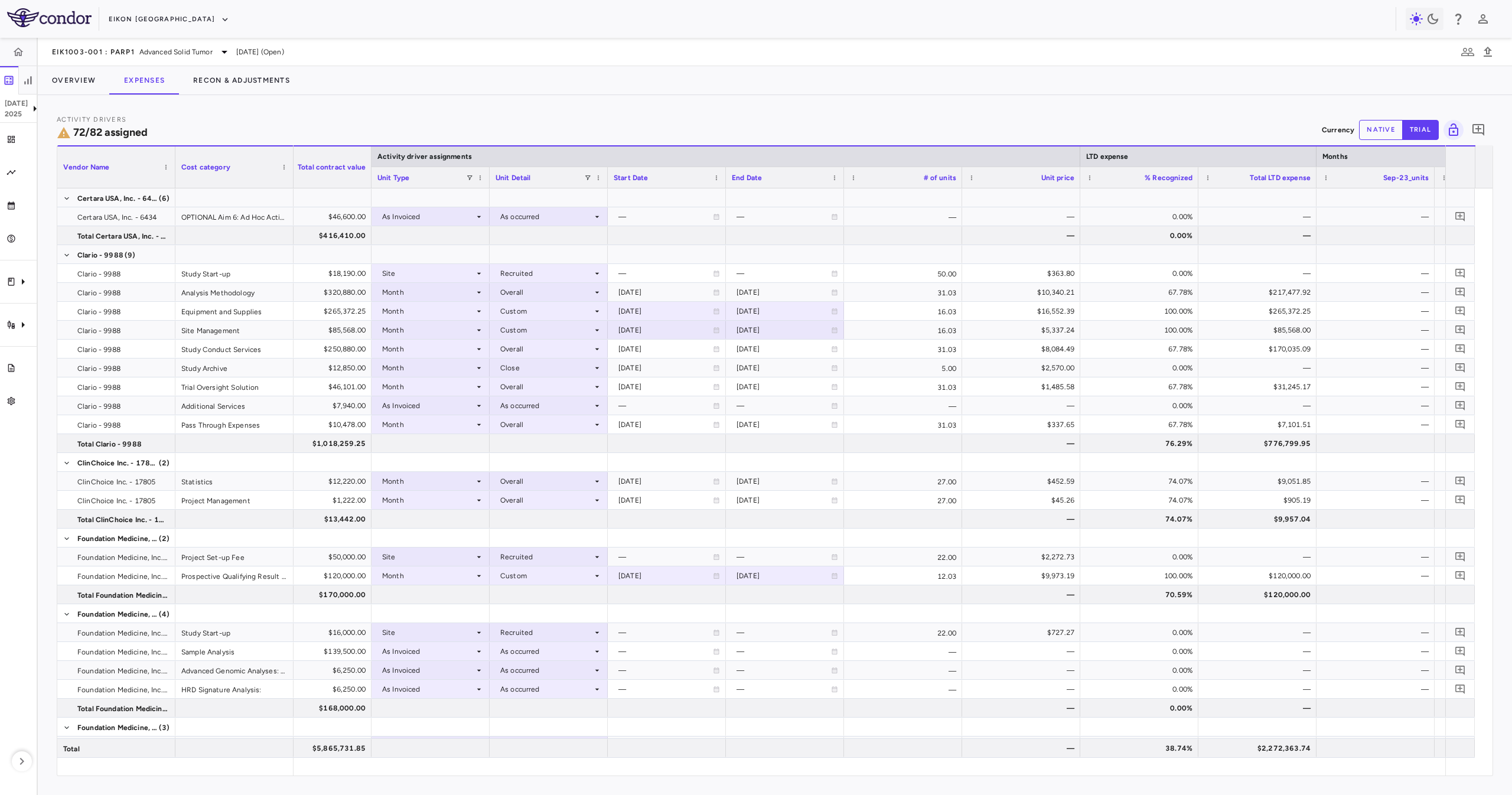
scroll to position [0, 176]
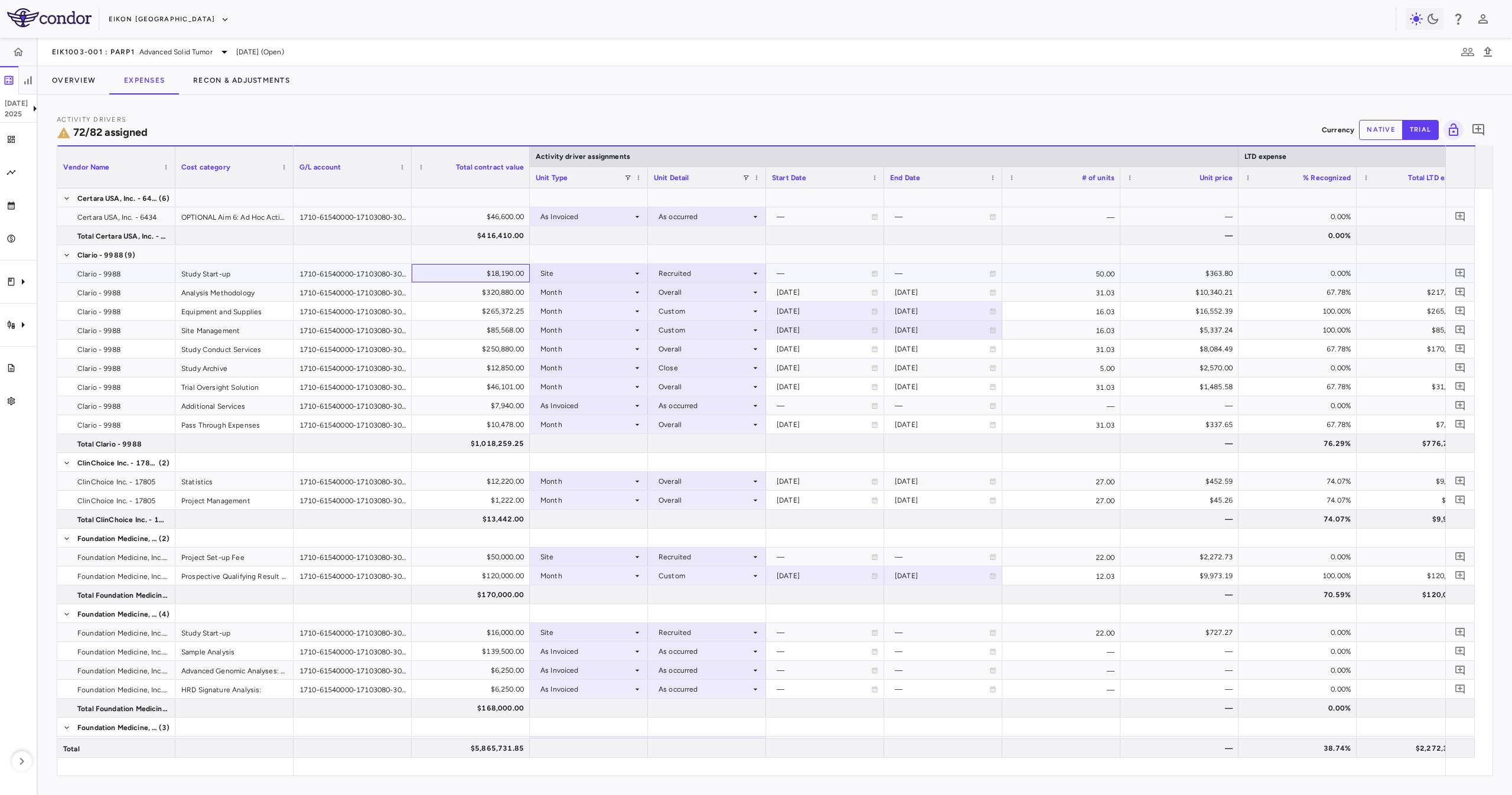
click at [459, 269] on div "$18,190.00" at bounding box center [473, 273] width 102 height 19
click at [470, 288] on div "$320,880.00" at bounding box center [473, 292] width 102 height 19
click at [487, 354] on div "$250,880.00" at bounding box center [473, 349] width 102 height 19
click at [506, 421] on div "$10,478.00" at bounding box center [473, 424] width 102 height 19
click at [514, 369] on div "$12,850.00" at bounding box center [473, 368] width 102 height 19
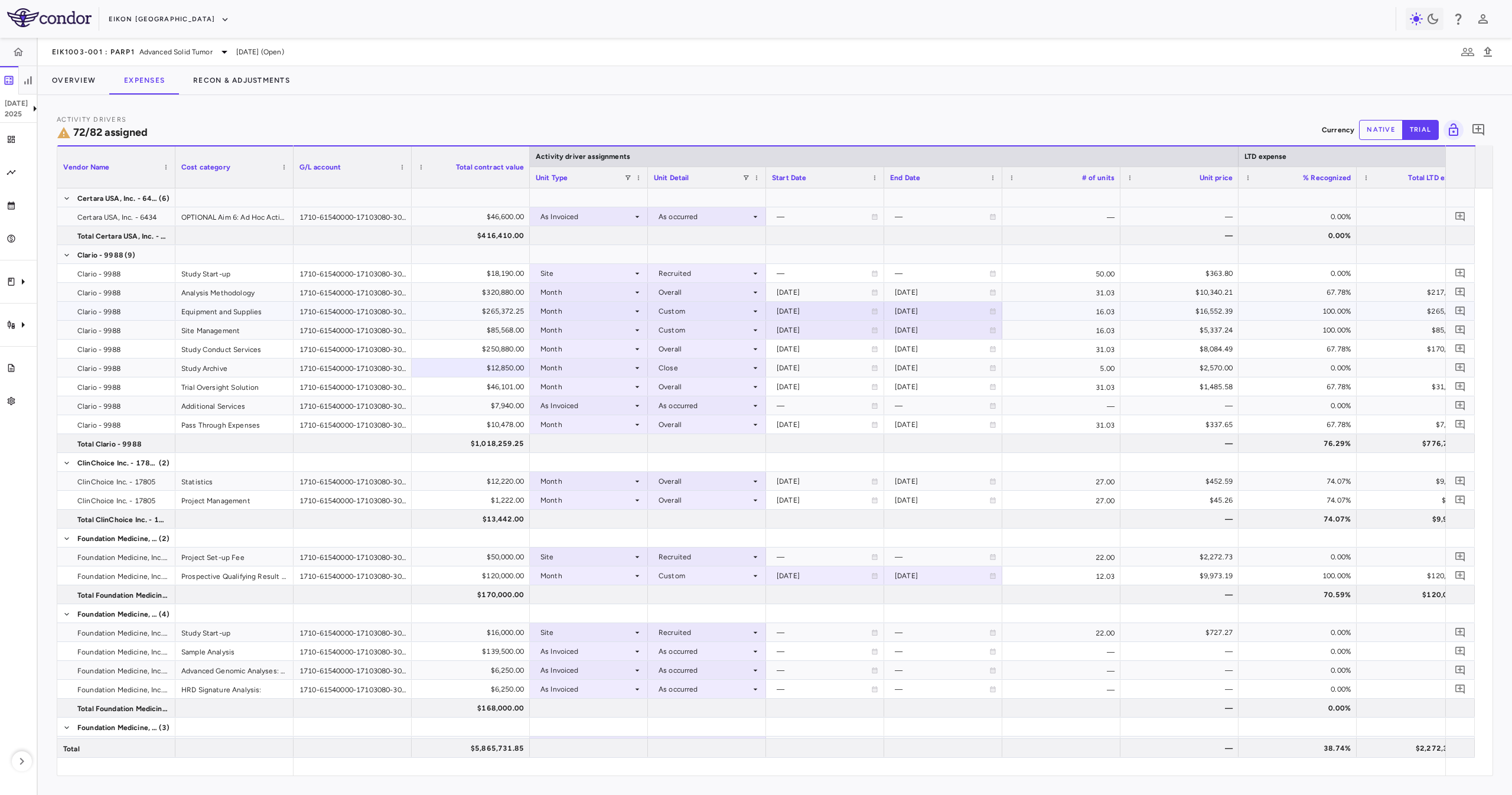
click at [490, 315] on div "$265,372.25" at bounding box center [473, 311] width 102 height 19
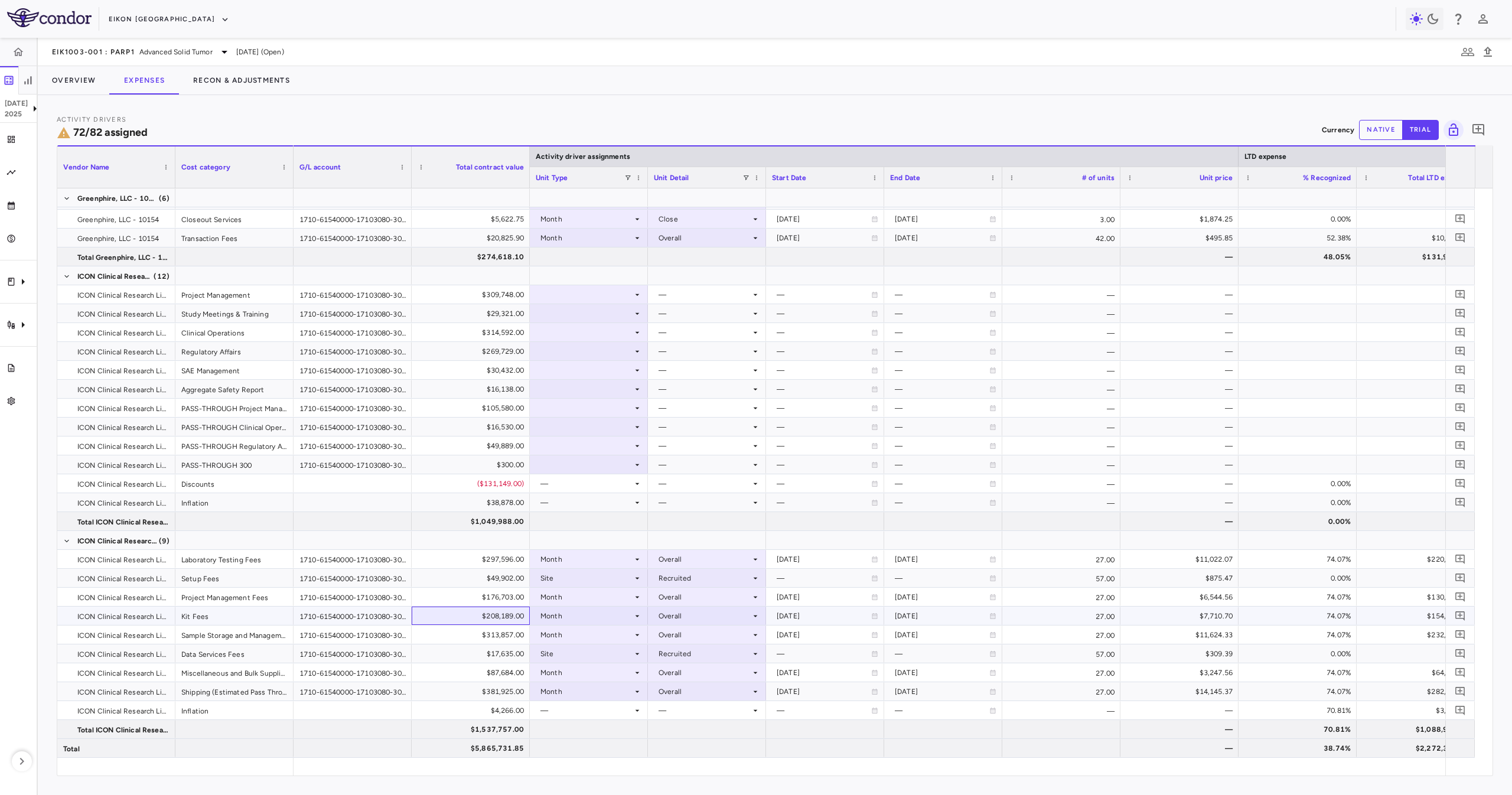
click at [445, 615] on div "$208,189.00" at bounding box center [473, 616] width 102 height 19
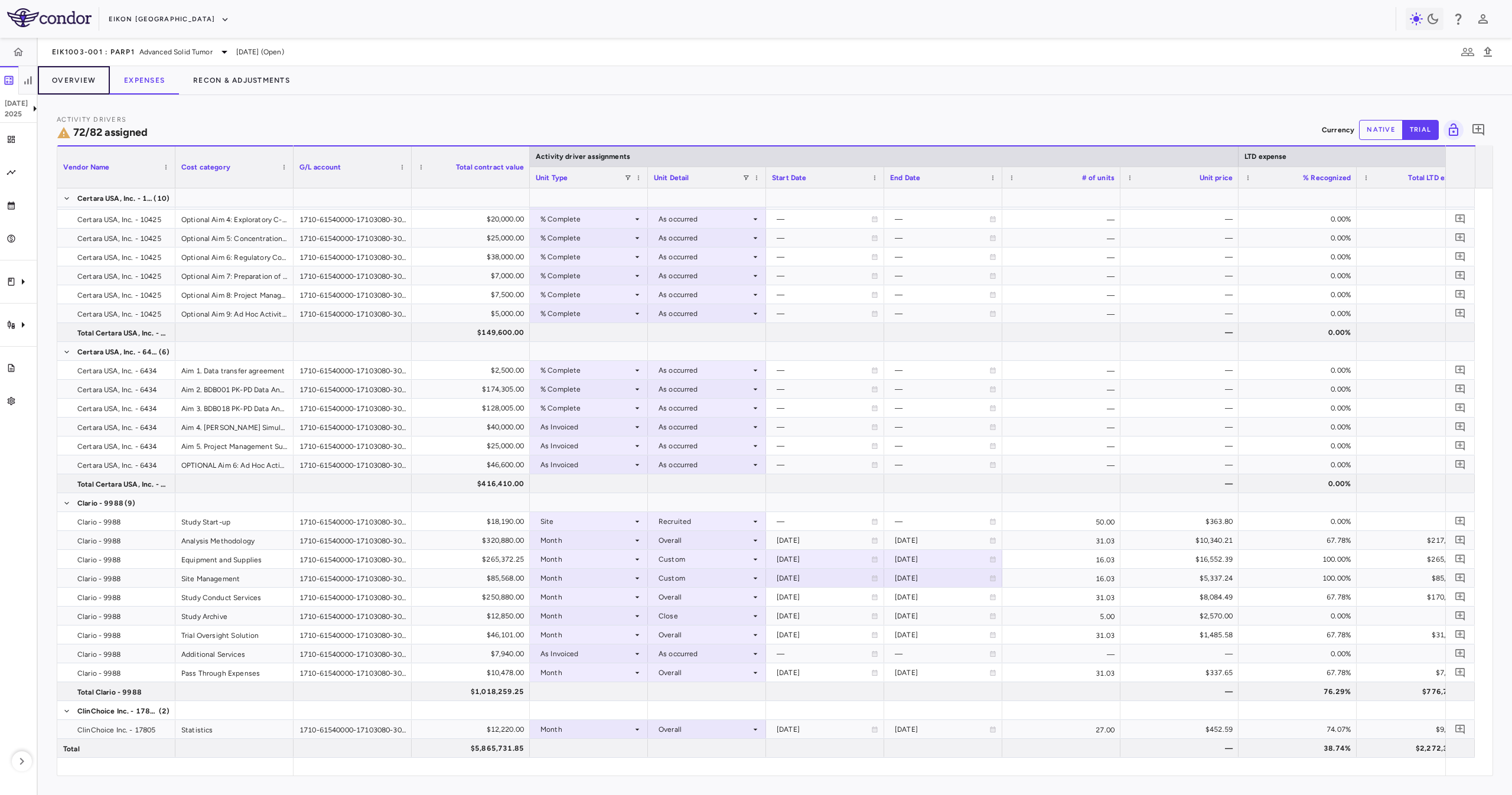
click at [69, 72] on button "Overview" at bounding box center [74, 81] width 72 height 28
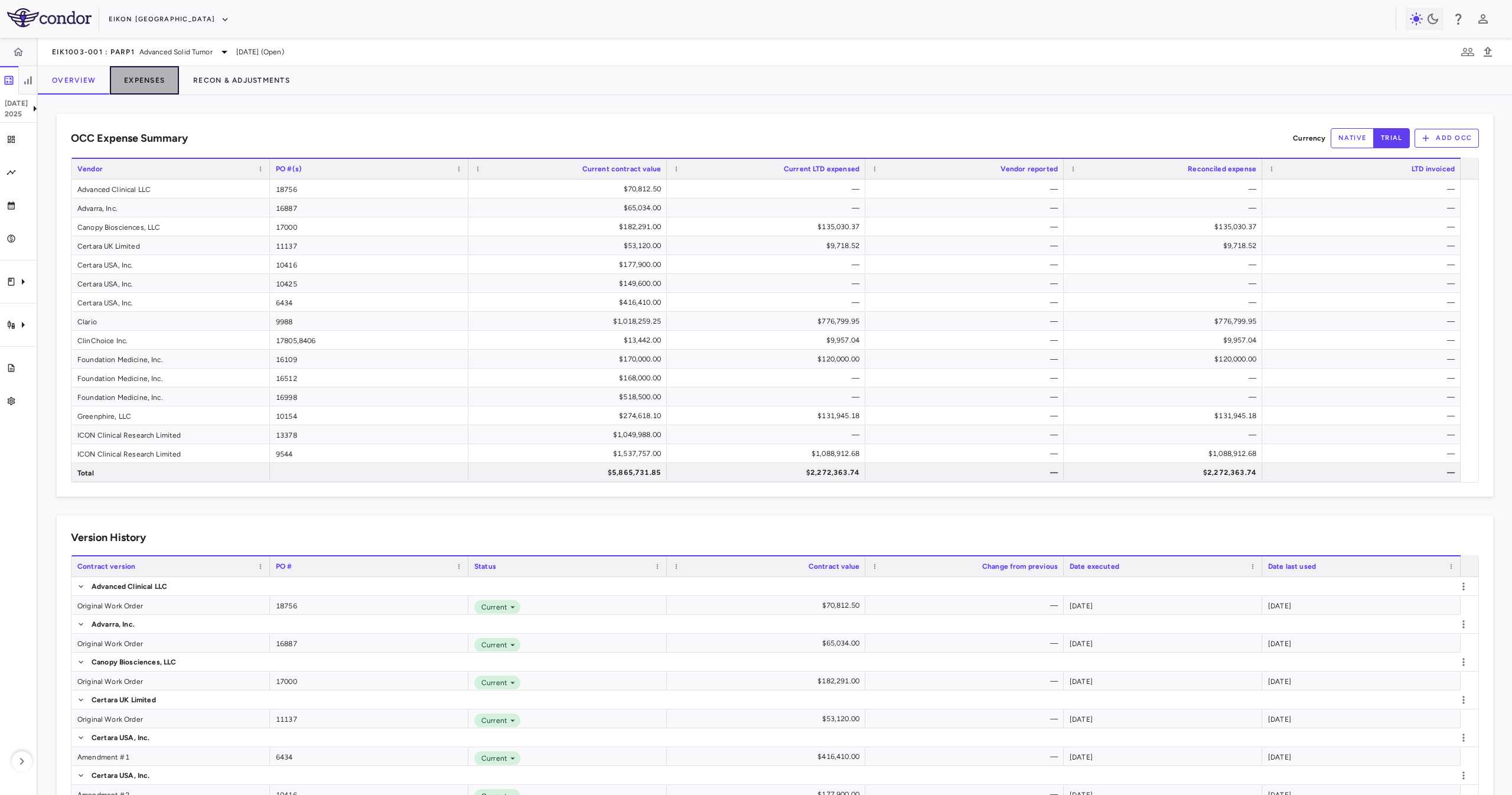
click at [146, 81] on button "Expenses" at bounding box center [144, 81] width 69 height 28
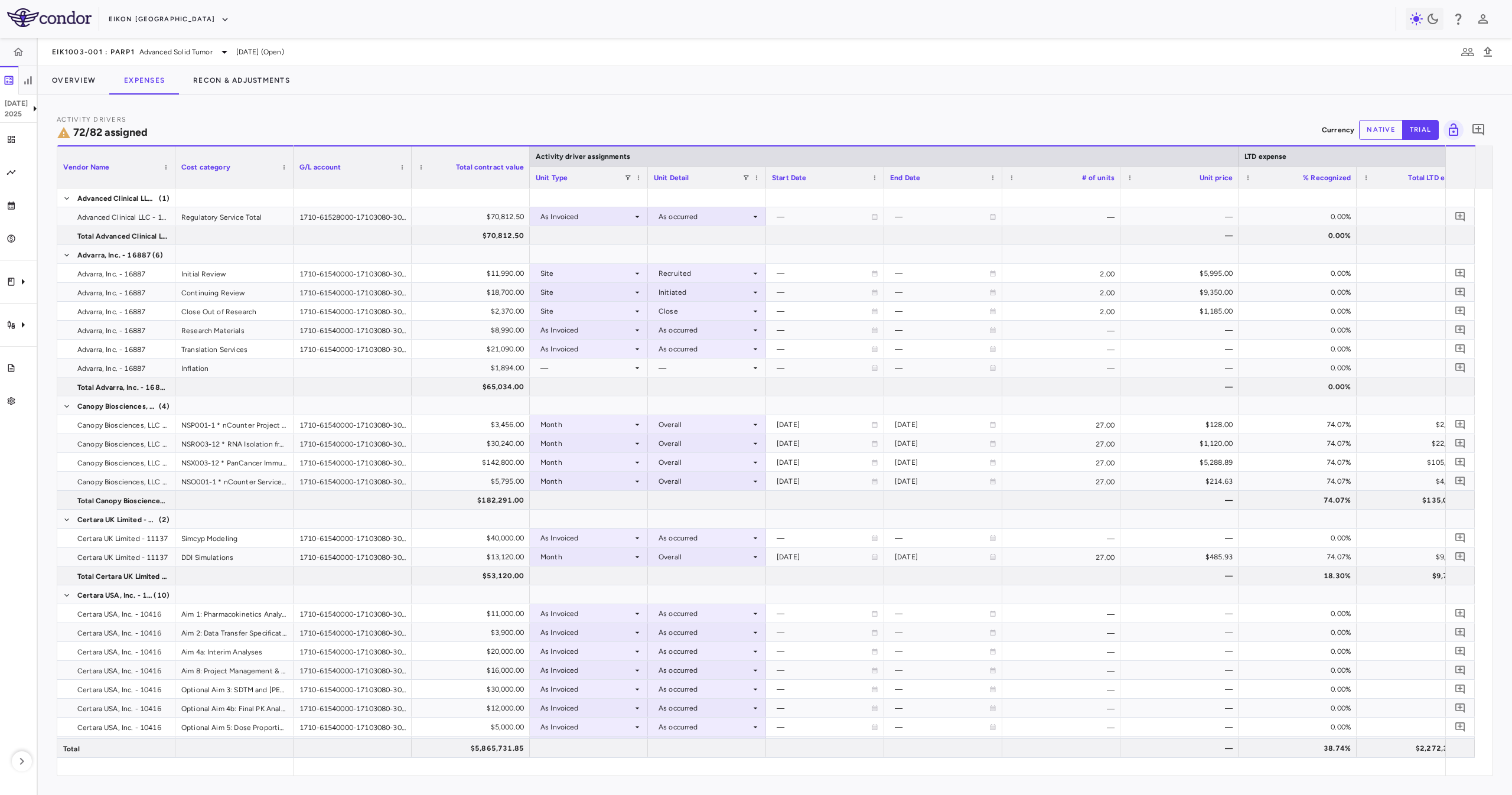
click at [1071, 90] on div "Overview Expenses Recon & Adjustments" at bounding box center [775, 81] width 1475 height 28
click at [72, 78] on button "Overview" at bounding box center [74, 81] width 72 height 28
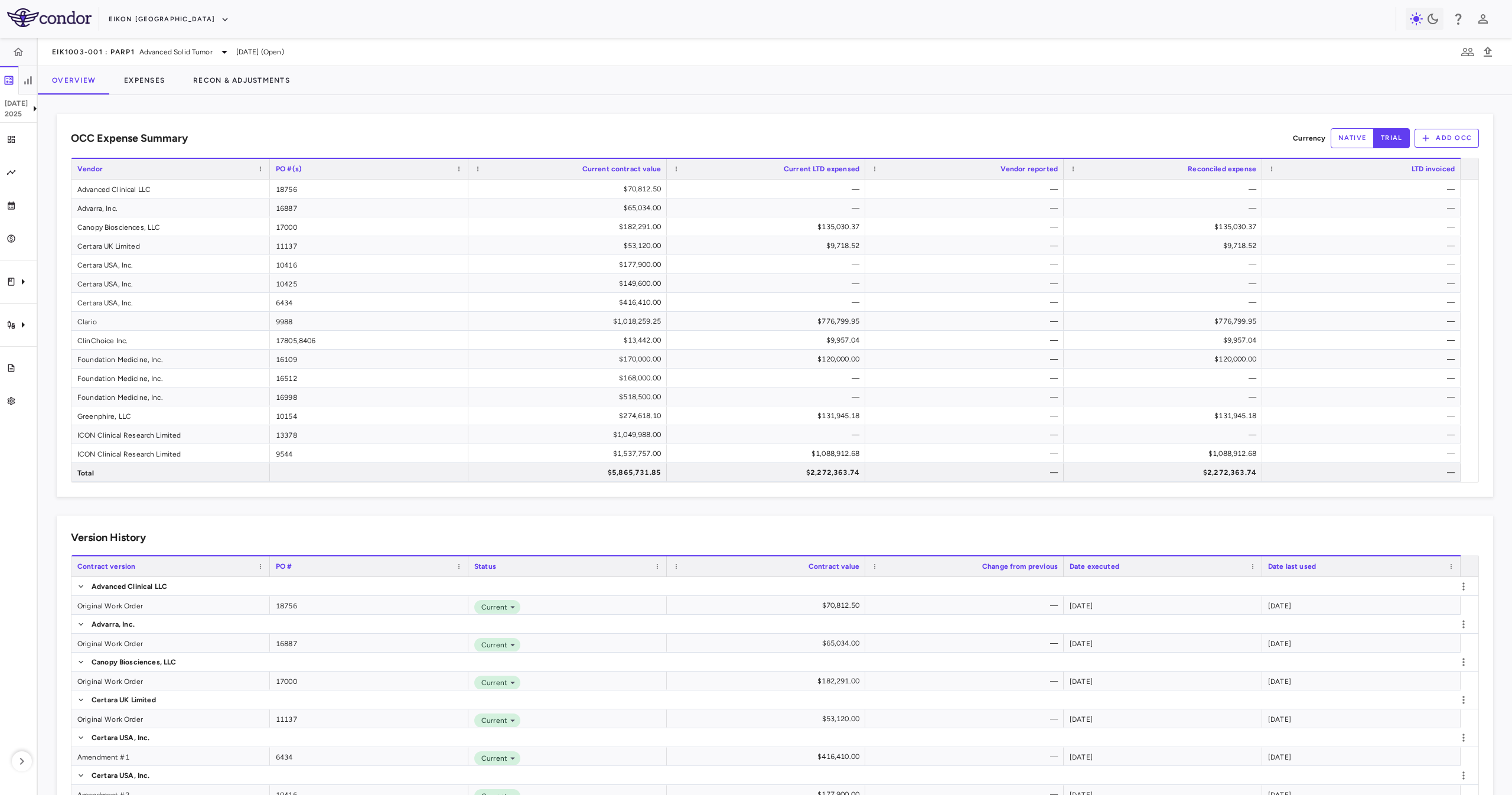
click at [1428, 134] on button "Add OCC" at bounding box center [1447, 137] width 64 height 19
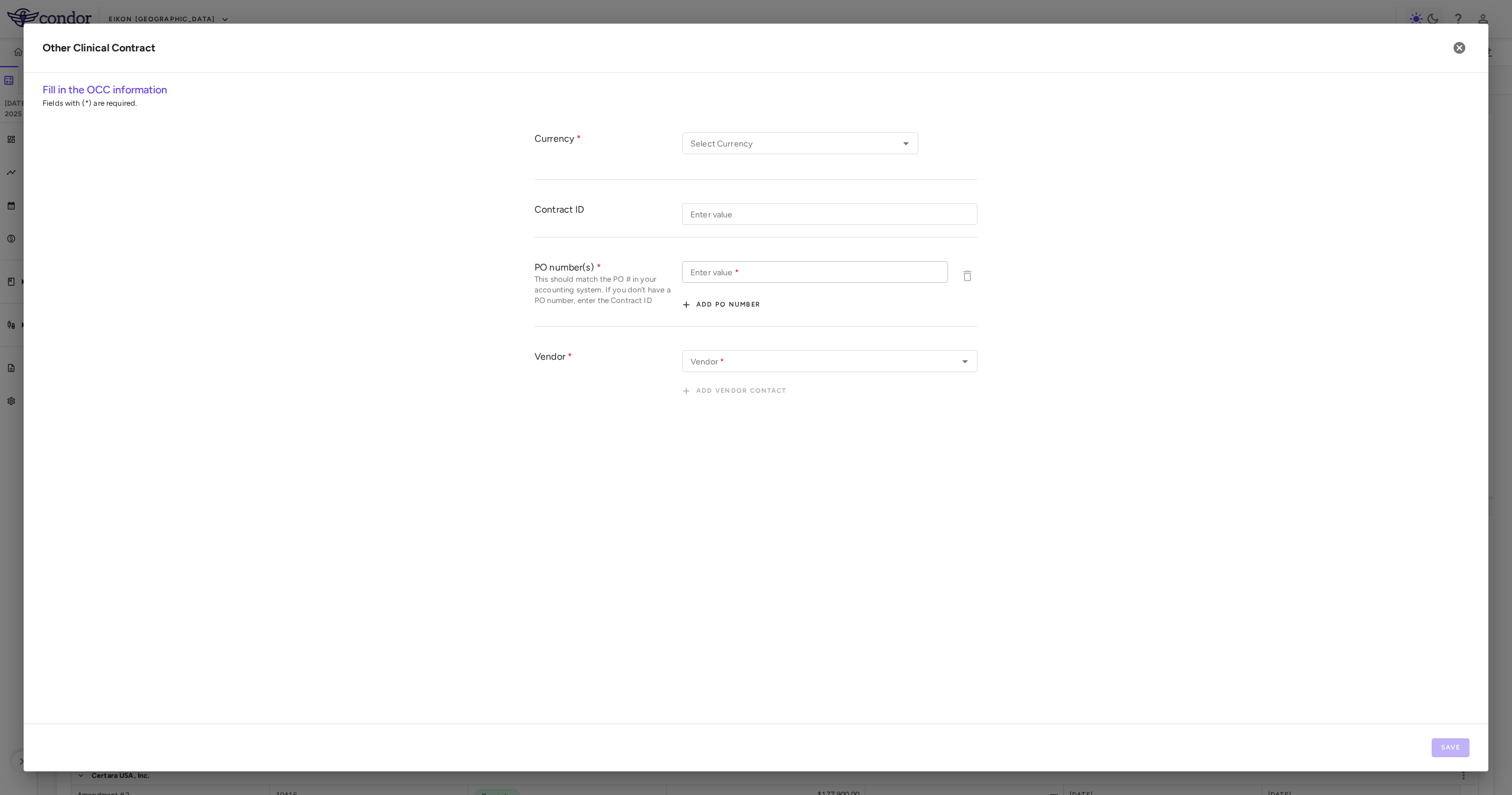
click at [759, 273] on input "Enter value   *" at bounding box center [815, 271] width 266 height 22
click at [1177, 242] on div "Currency Select Currency Select Currency Contract ID Enter value Enter value PO…" at bounding box center [756, 266] width 1427 height 292
click at [1453, 45] on icon "button" at bounding box center [1459, 48] width 14 height 14
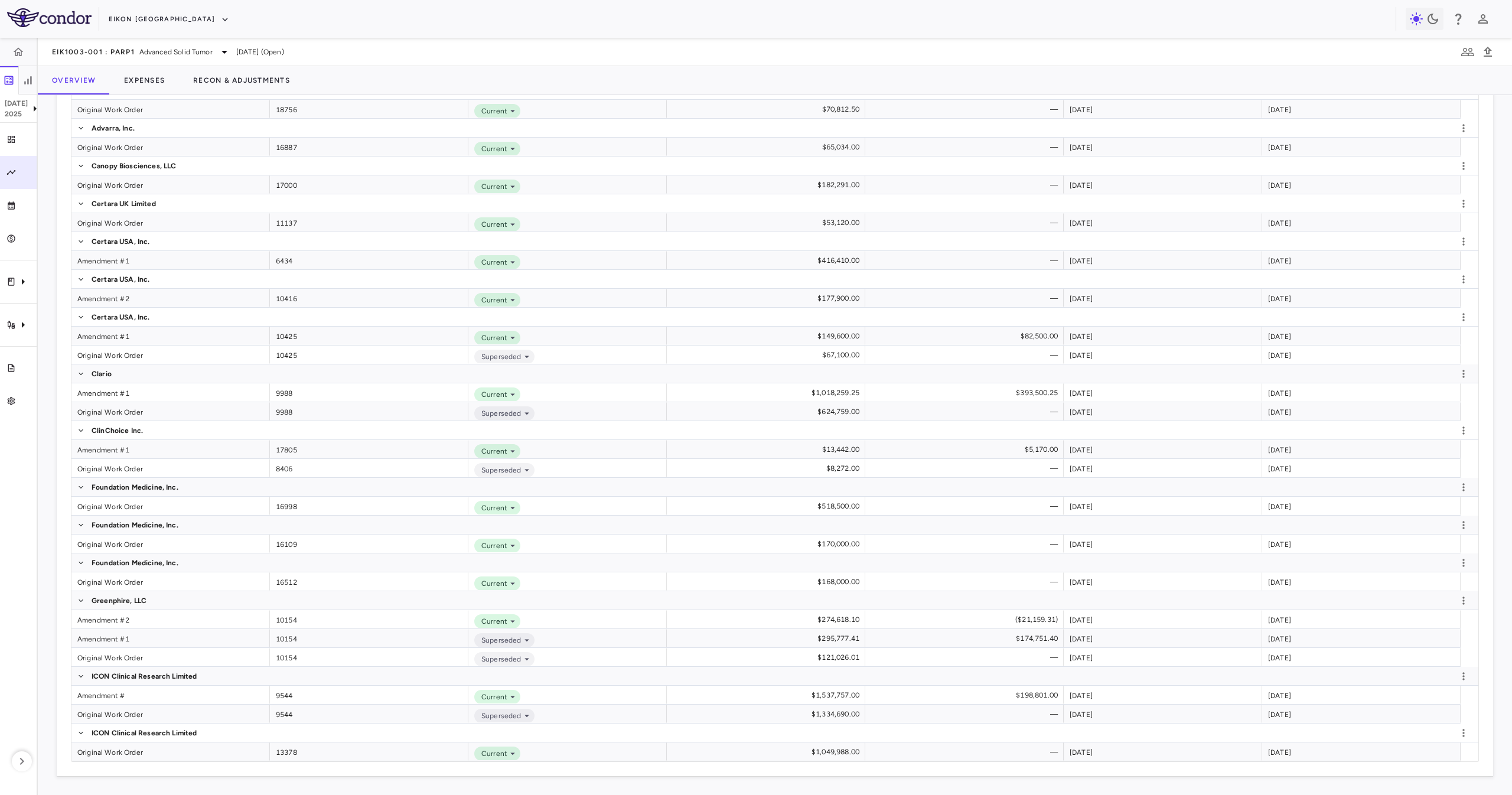
scroll to position [24, 0]
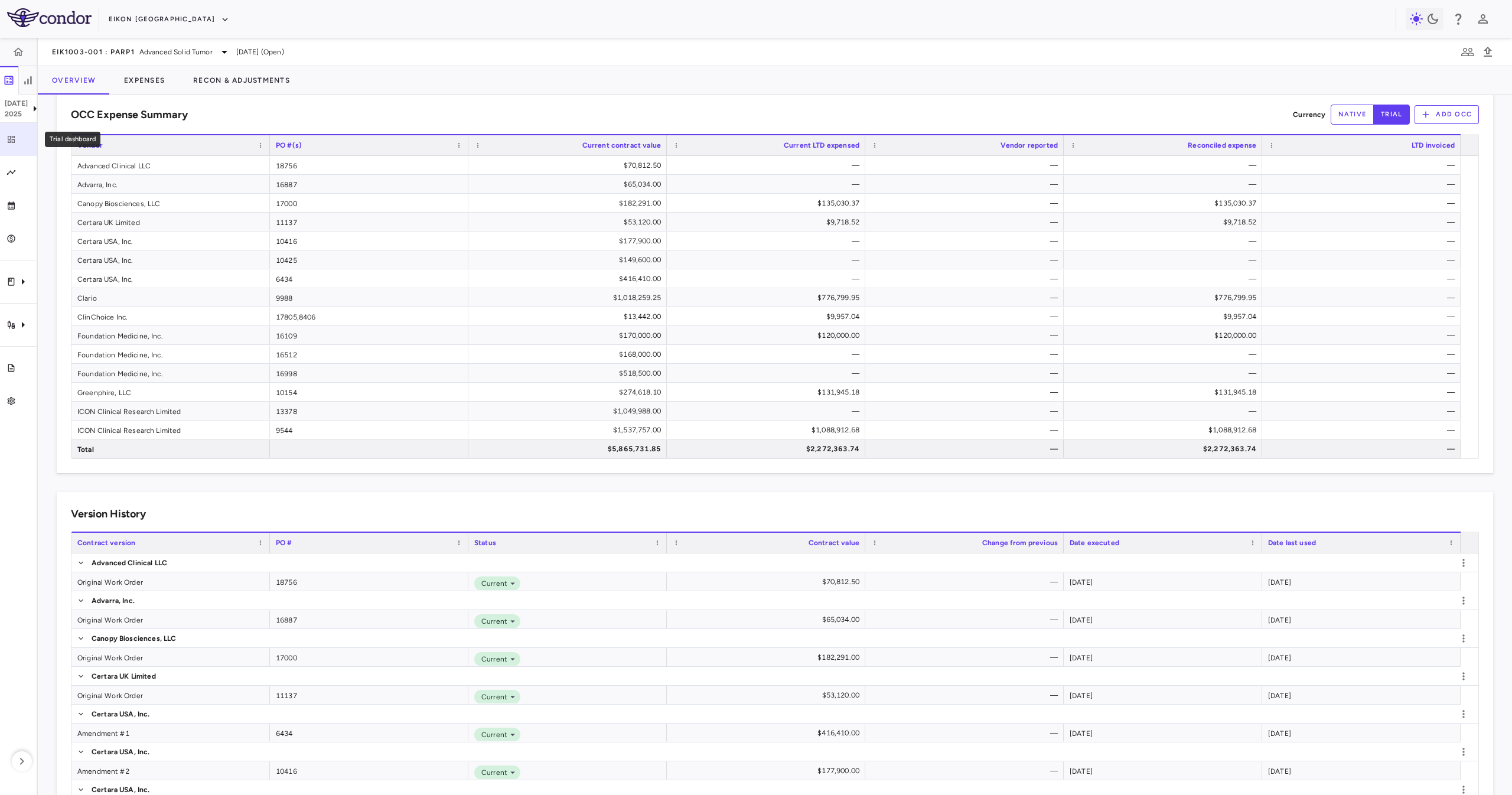
click at [19, 134] on div "Trial dashboard" at bounding box center [22, 139] width 14 height 10
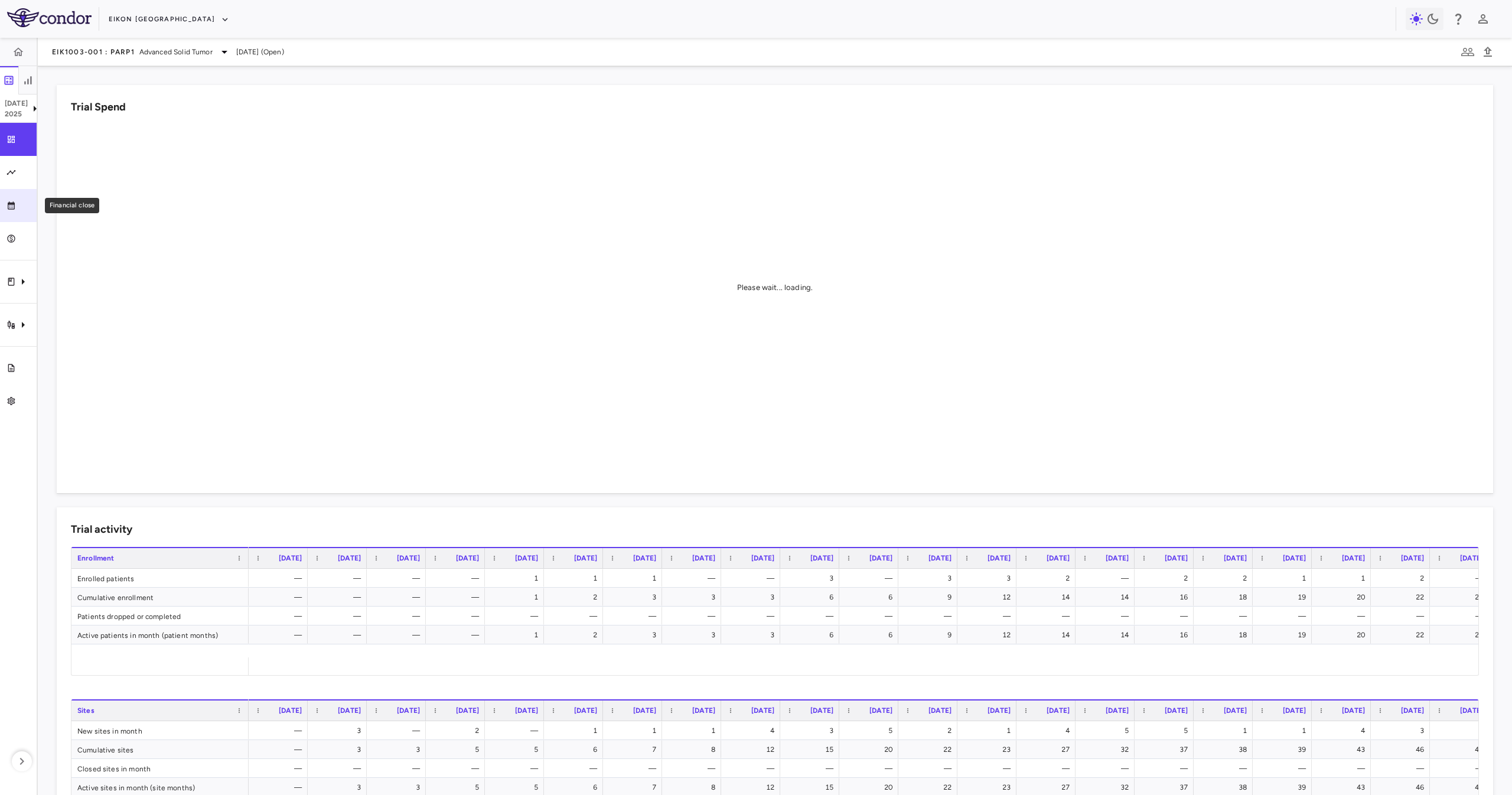
click at [17, 195] on link "Financial close" at bounding box center [18, 205] width 37 height 33
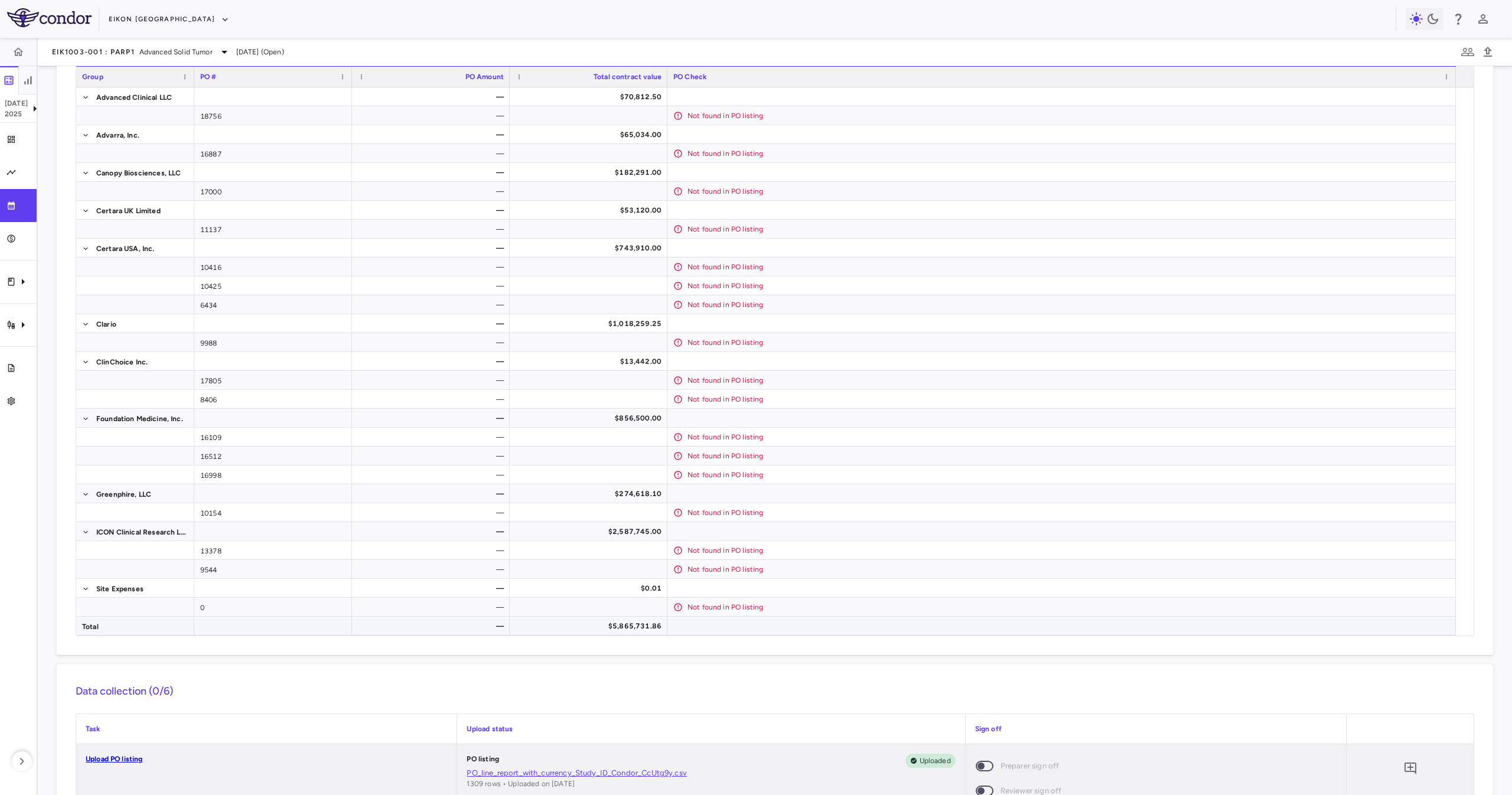
scroll to position [118, 0]
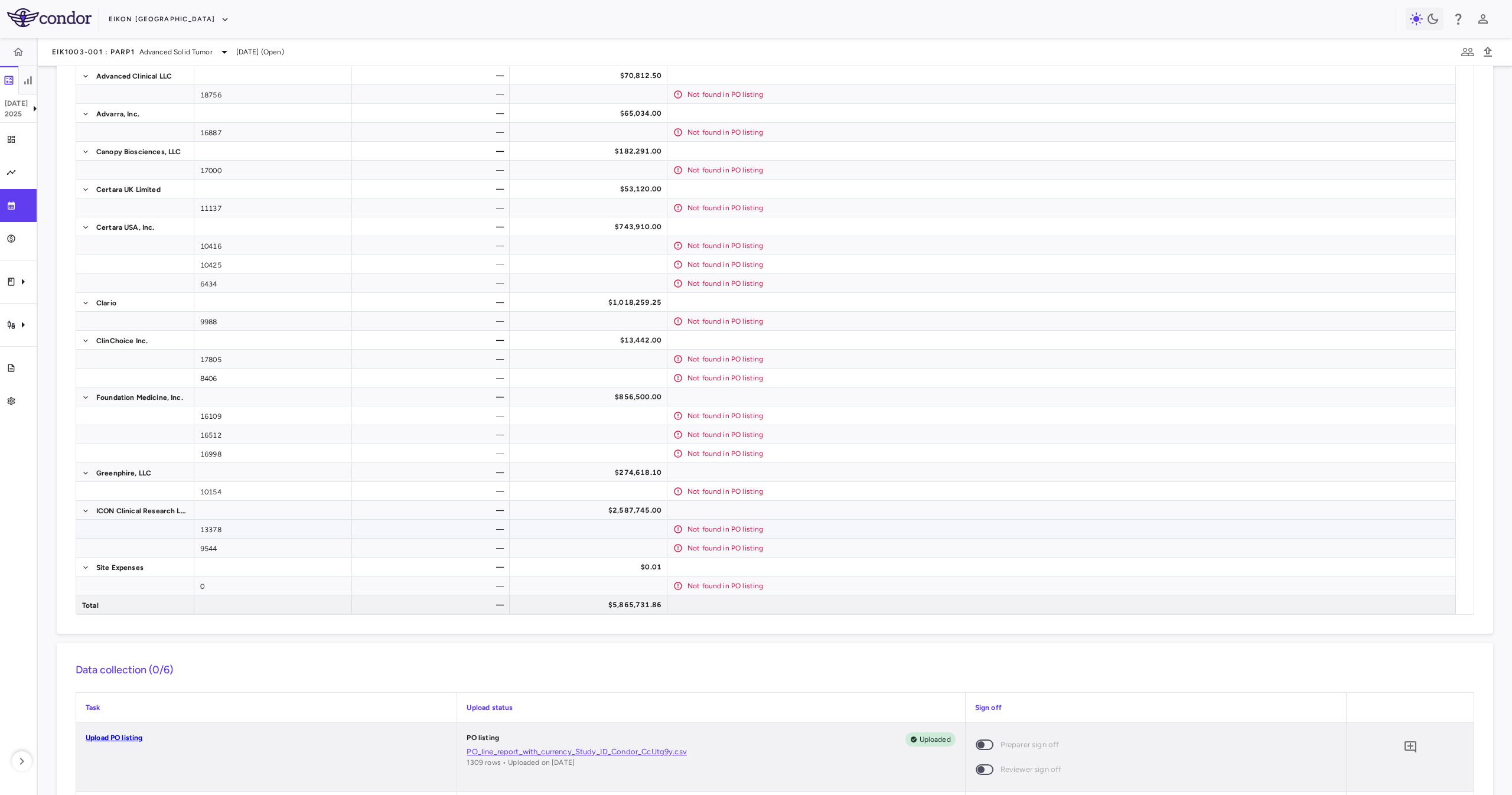
drag, startPoint x: 291, startPoint y: 528, endPoint x: 289, endPoint y: 535, distance: 7.3
click at [291, 528] on div "13378" at bounding box center [273, 529] width 158 height 19
click at [285, 543] on div "9544" at bounding box center [273, 548] width 158 height 19
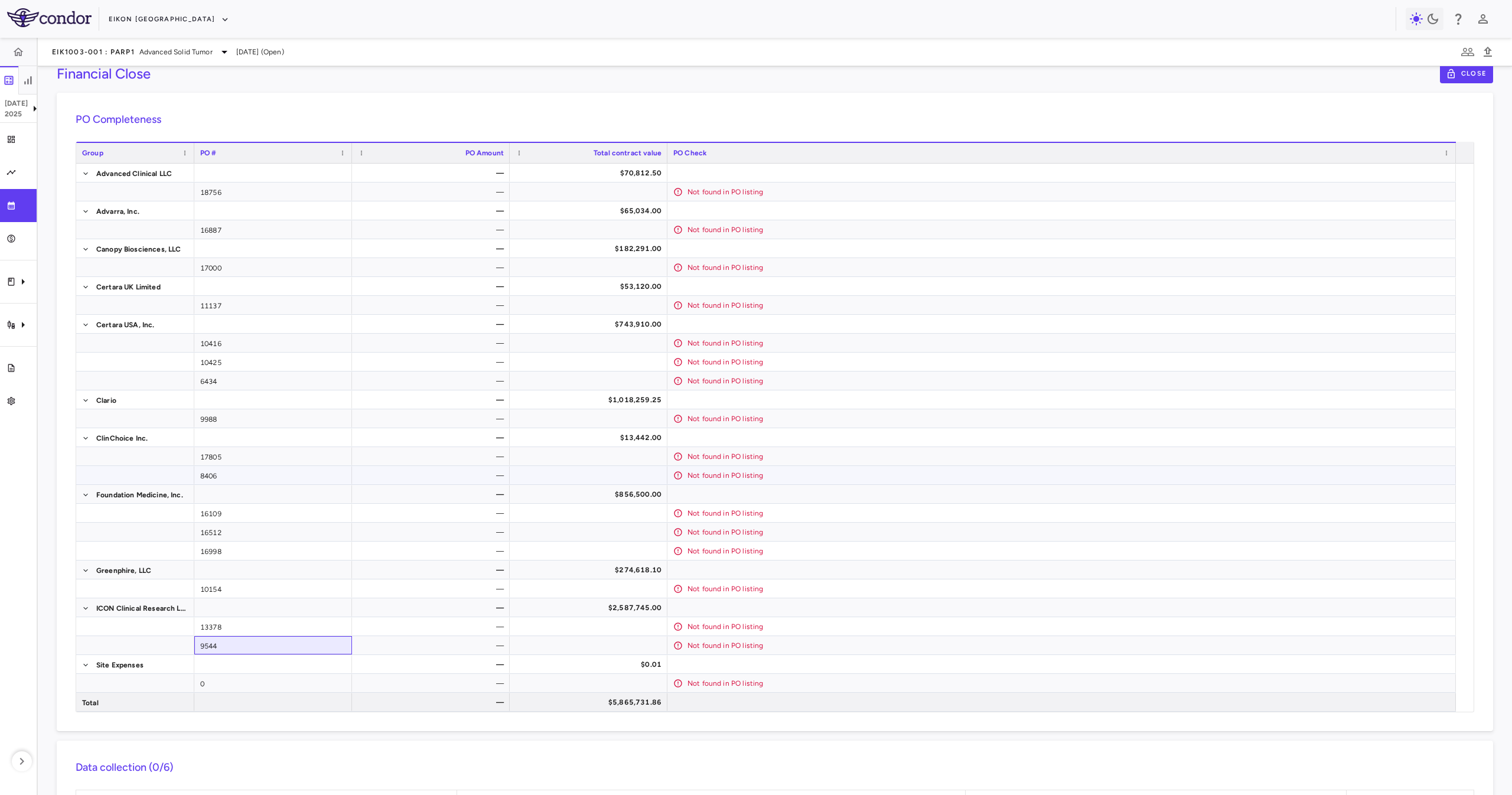
scroll to position [0, 0]
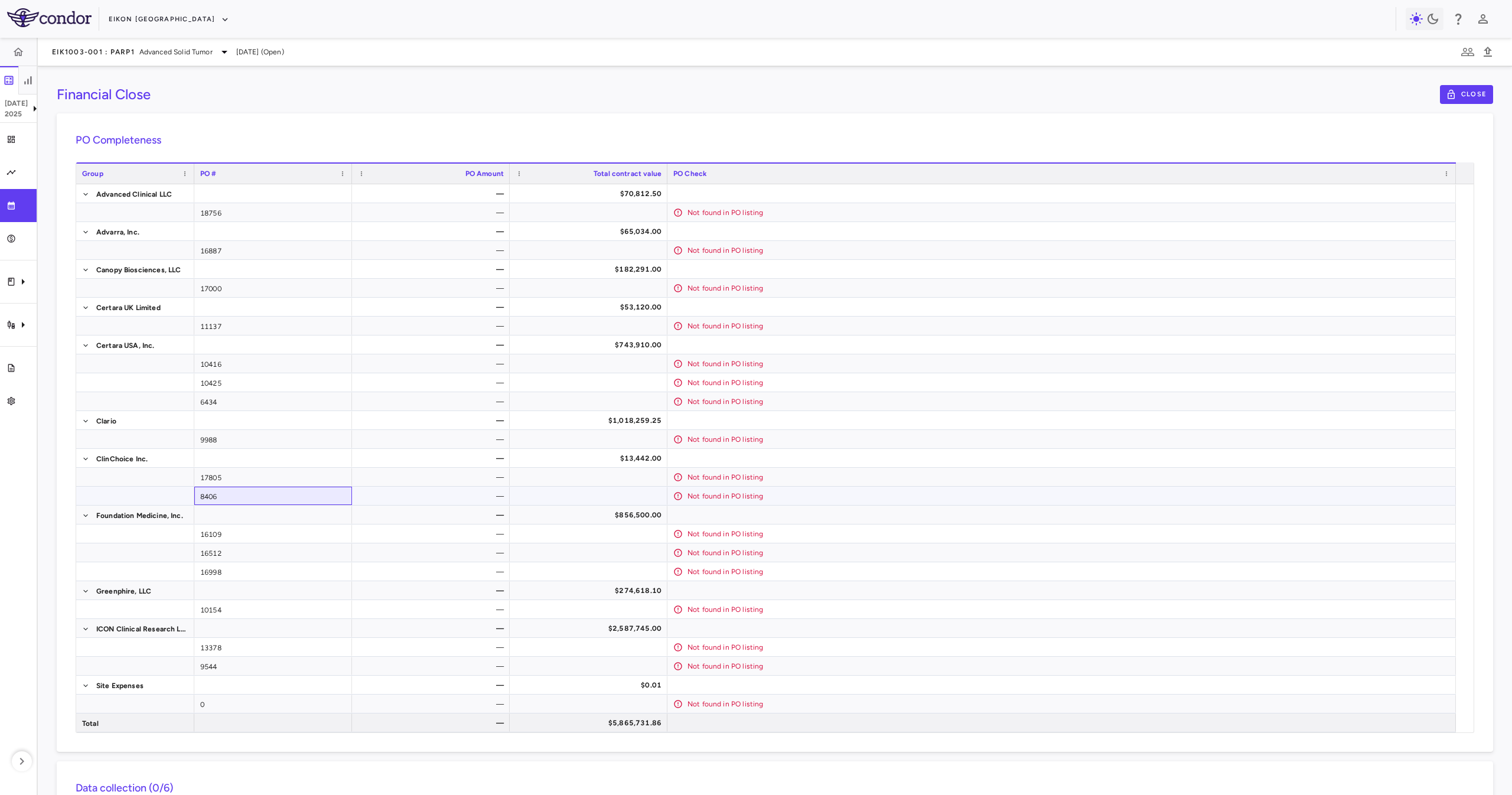
click at [242, 489] on div "8406" at bounding box center [273, 496] width 158 height 19
click at [244, 477] on div "17805" at bounding box center [273, 477] width 158 height 19
click at [247, 533] on div "16109" at bounding box center [273, 533] width 158 height 19
click at [250, 552] on div "16512" at bounding box center [273, 552] width 158 height 19
click at [254, 563] on div "16998" at bounding box center [273, 572] width 158 height 19
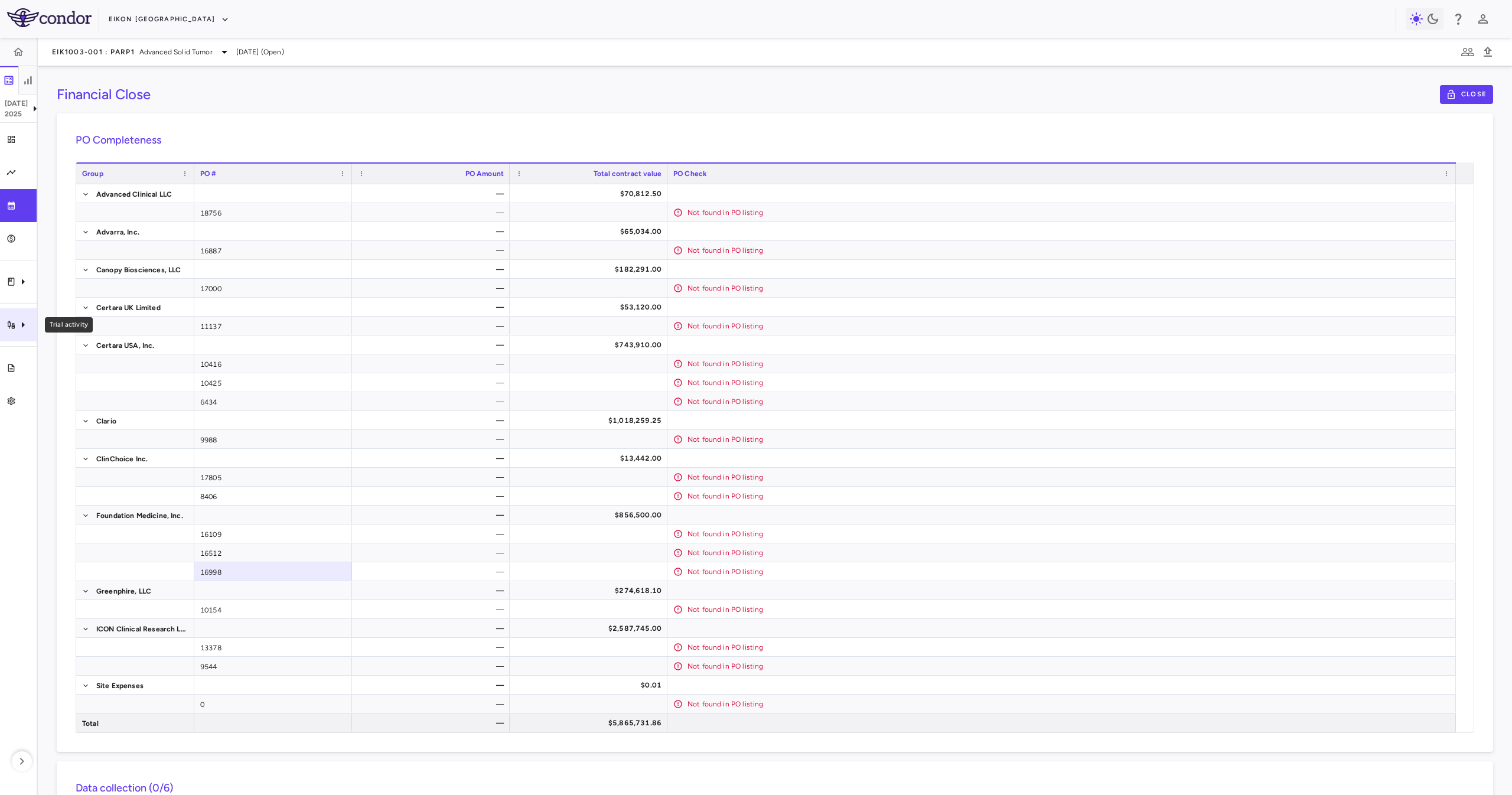
click at [12, 318] on div "Trial activity" at bounding box center [18, 325] width 37 height 33
click at [21, 299] on div at bounding box center [756, 398] width 1512 height 795
click at [23, 291] on div "Clinical expenses" at bounding box center [18, 282] width 37 height 33
click at [8, 324] on div at bounding box center [756, 398] width 1512 height 795
click at [33, 293] on div "Clinical expenses" at bounding box center [18, 282] width 37 height 33
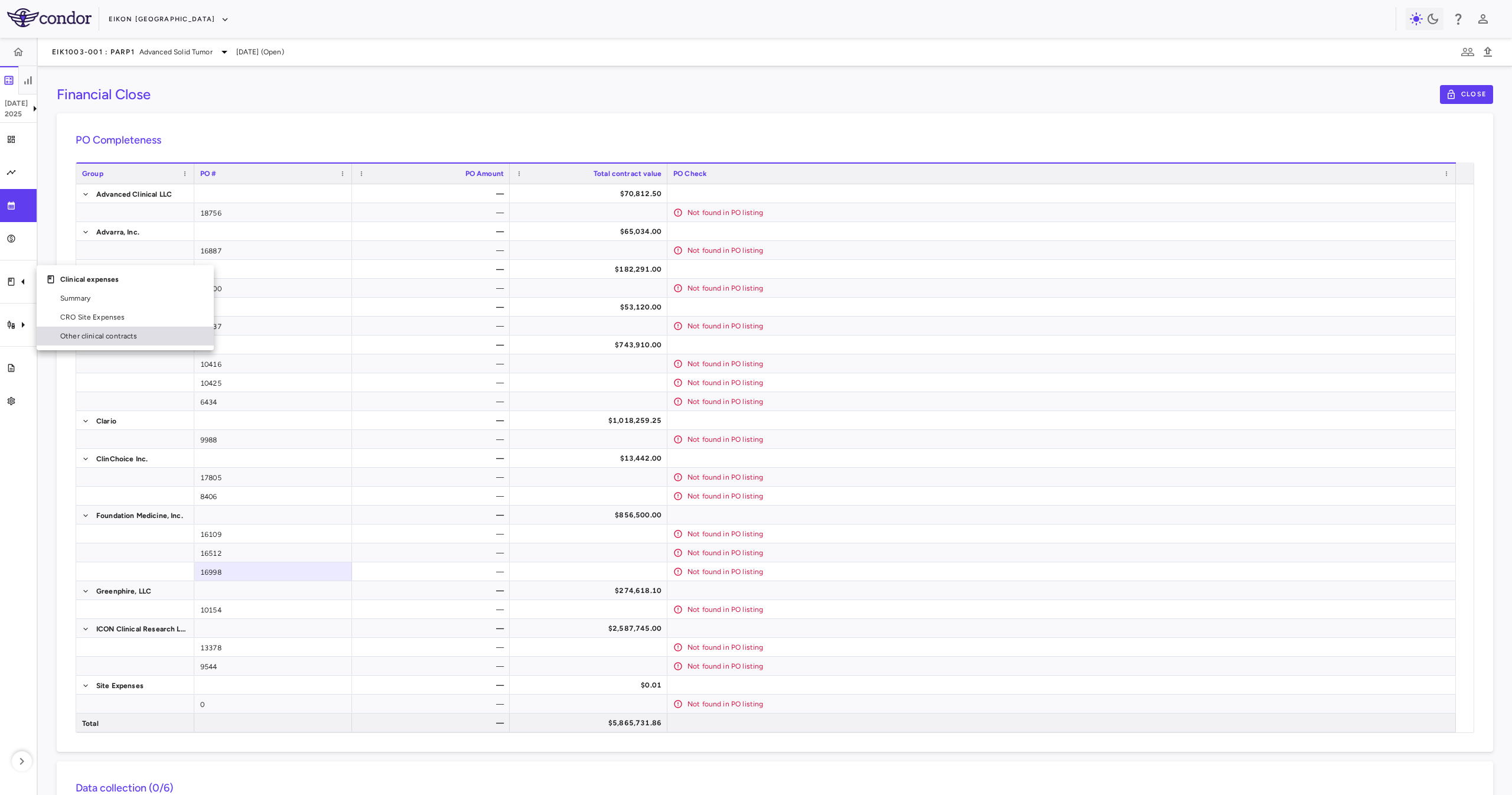
click at [81, 338] on span "Other clinical contracts" at bounding box center [132, 336] width 144 height 10
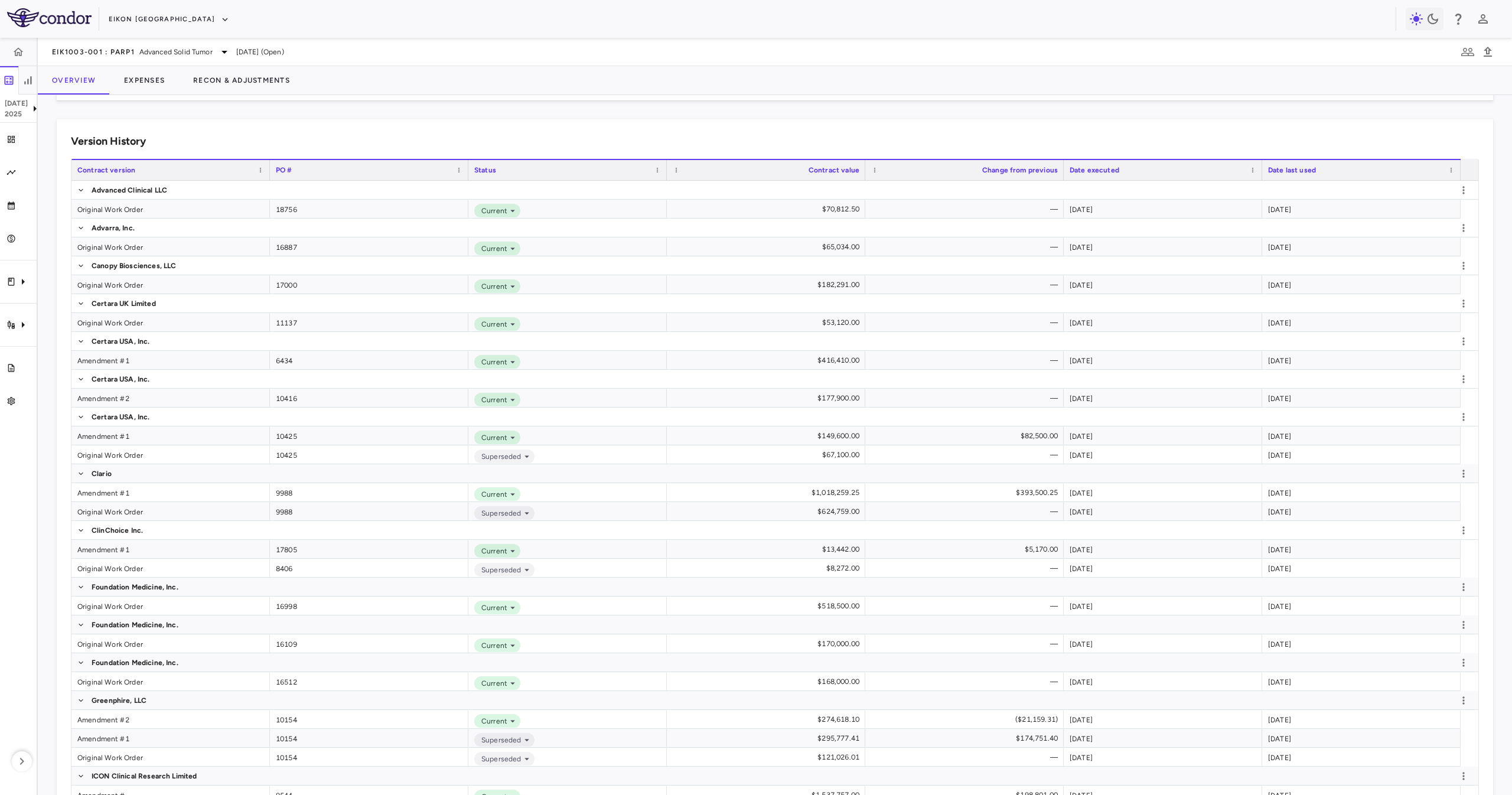
scroll to position [496, 0]
